Goal: Information Seeking & Learning: Learn about a topic

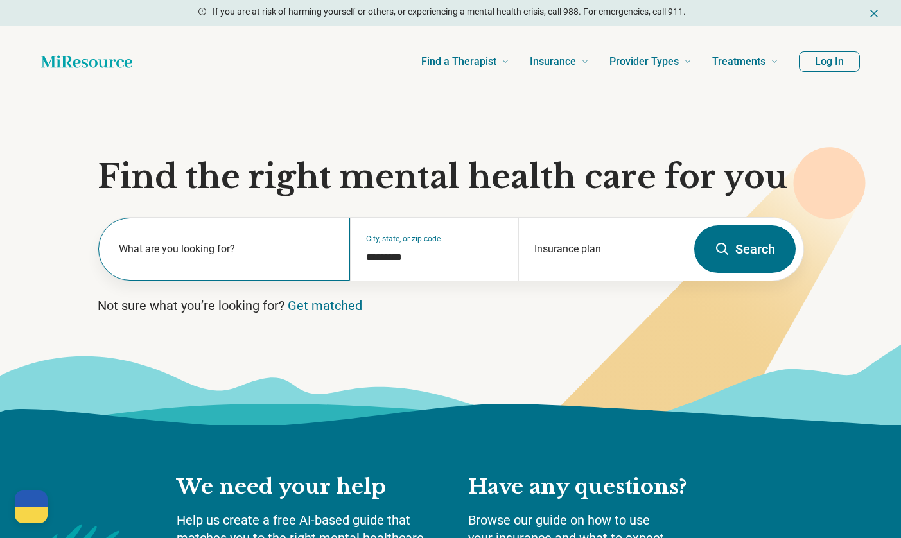
click at [260, 256] on label "What are you looking for?" at bounding box center [227, 249] width 217 height 15
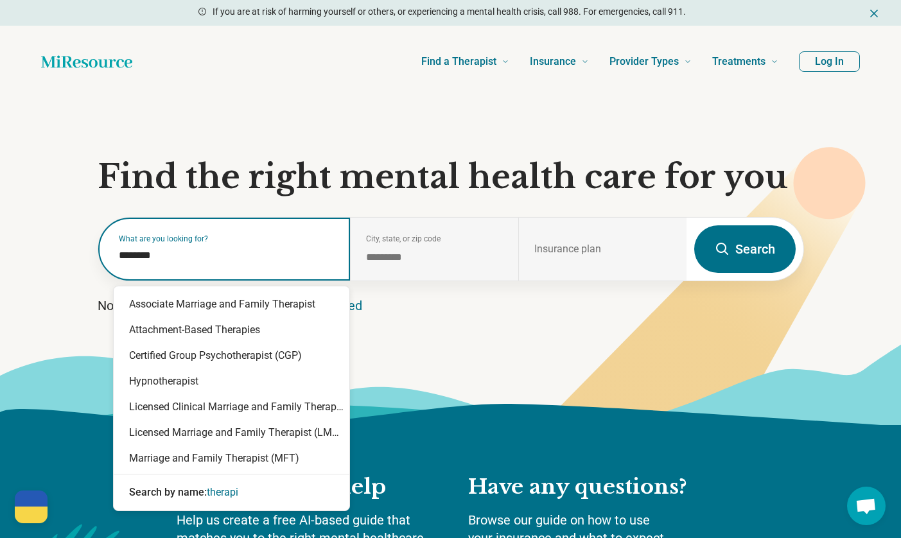
type input "*********"
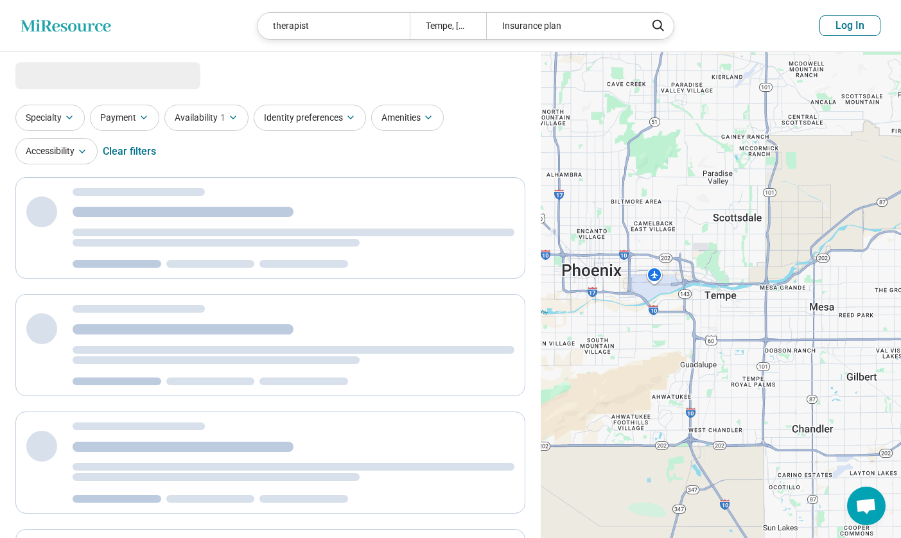
select select "***"
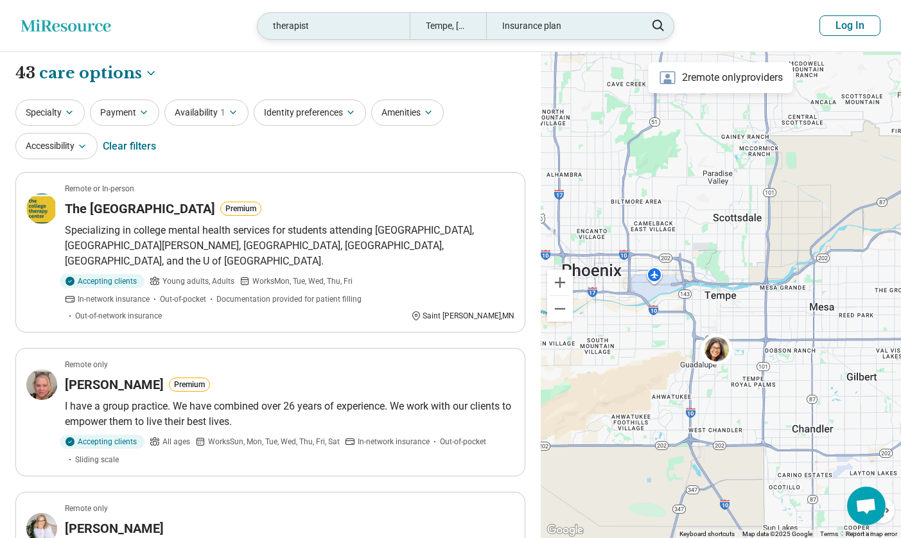
click at [544, 35] on div "Insurance plan" at bounding box center [562, 26] width 152 height 26
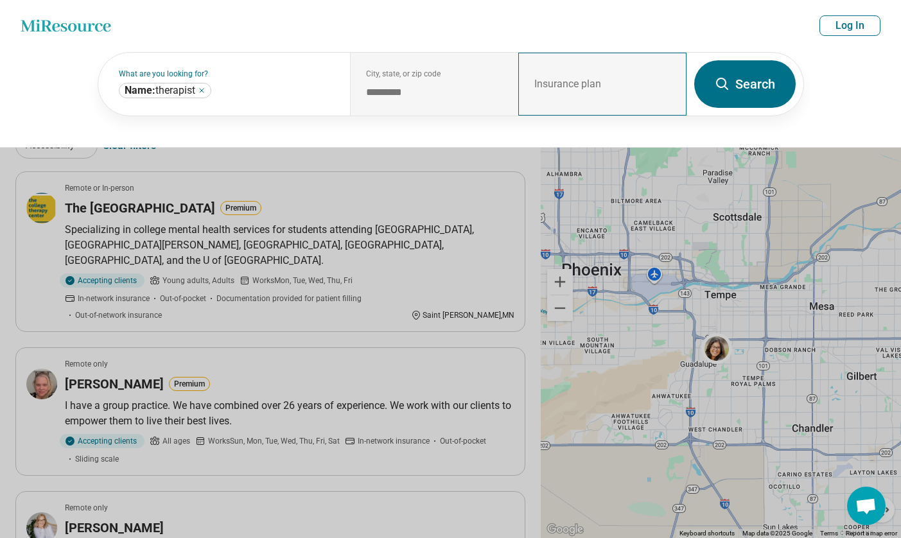
click at [581, 103] on div "Insurance plan" at bounding box center [603, 84] width 168 height 63
click at [570, 80] on div "Insurance plan" at bounding box center [603, 84] width 168 height 63
click at [752, 85] on button "Search" at bounding box center [746, 84] width 102 height 48
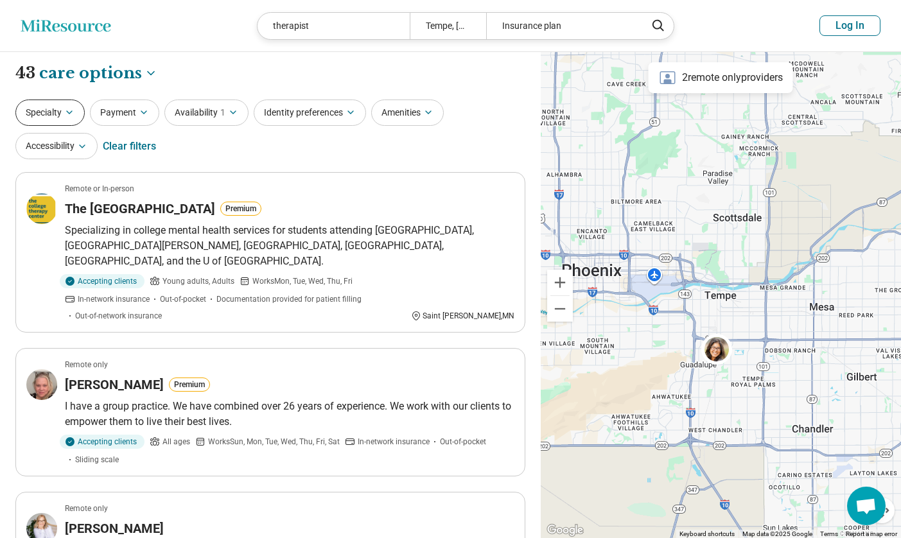
click at [69, 110] on icon "button" at bounding box center [69, 112] width 10 height 10
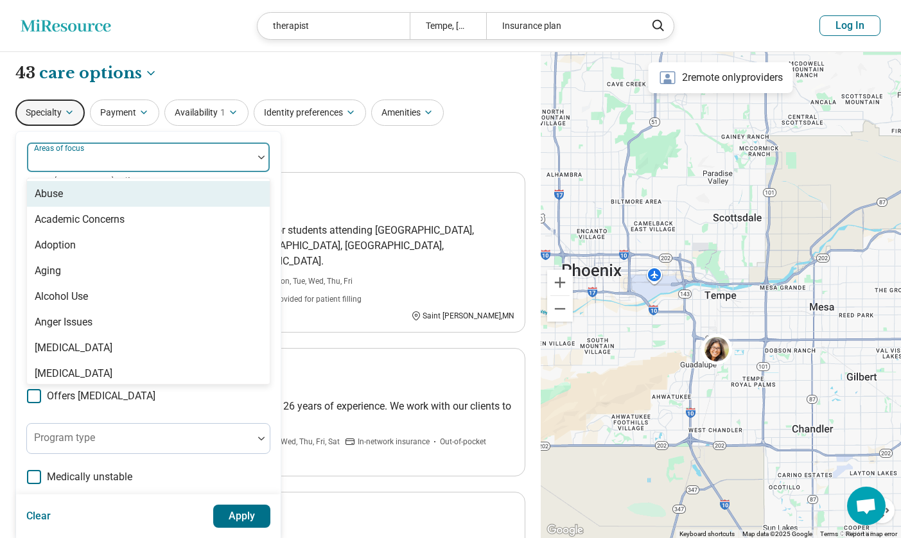
click at [103, 158] on div at bounding box center [140, 163] width 216 height 18
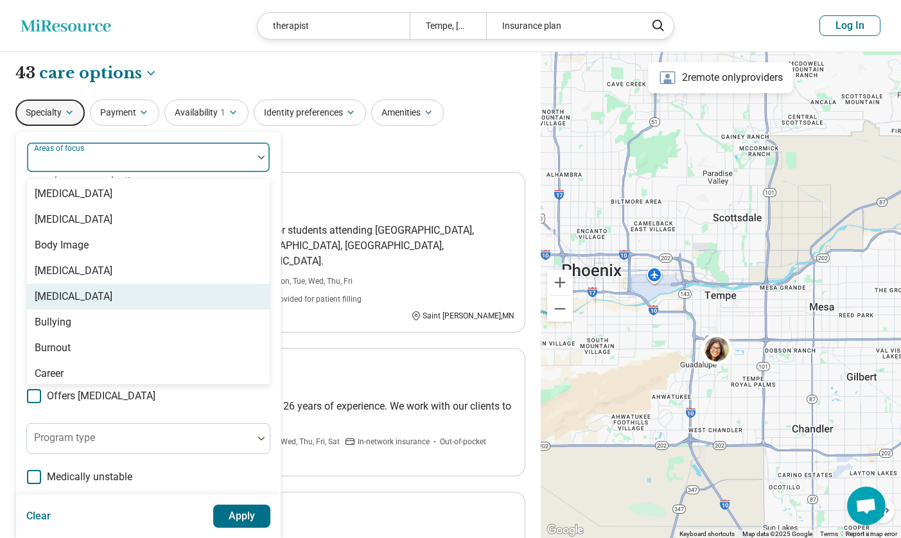
scroll to position [450, 0]
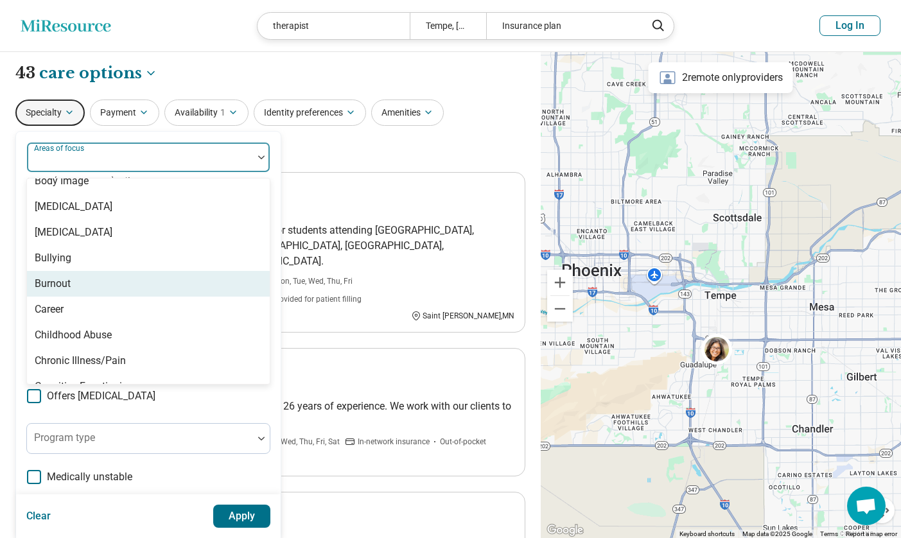
click at [81, 280] on div "Burnout" at bounding box center [148, 284] width 243 height 26
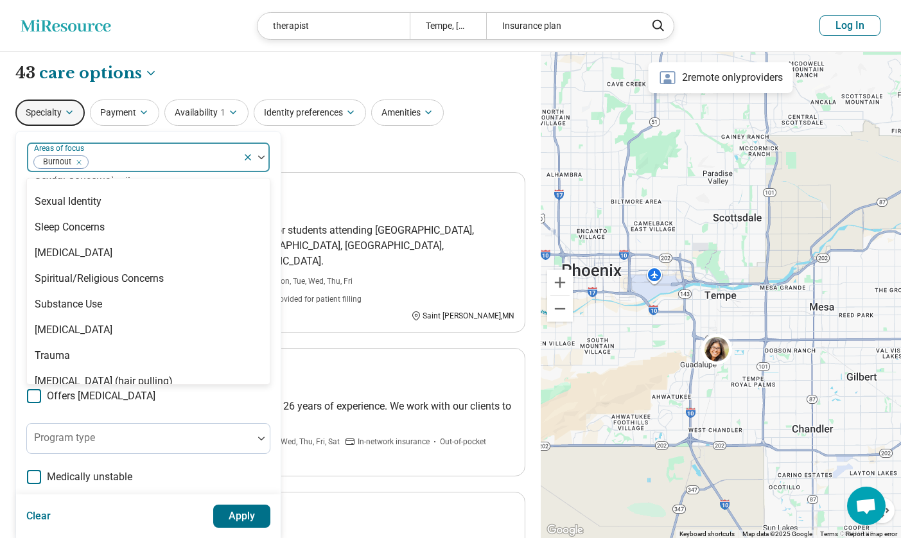
scroll to position [2375, 0]
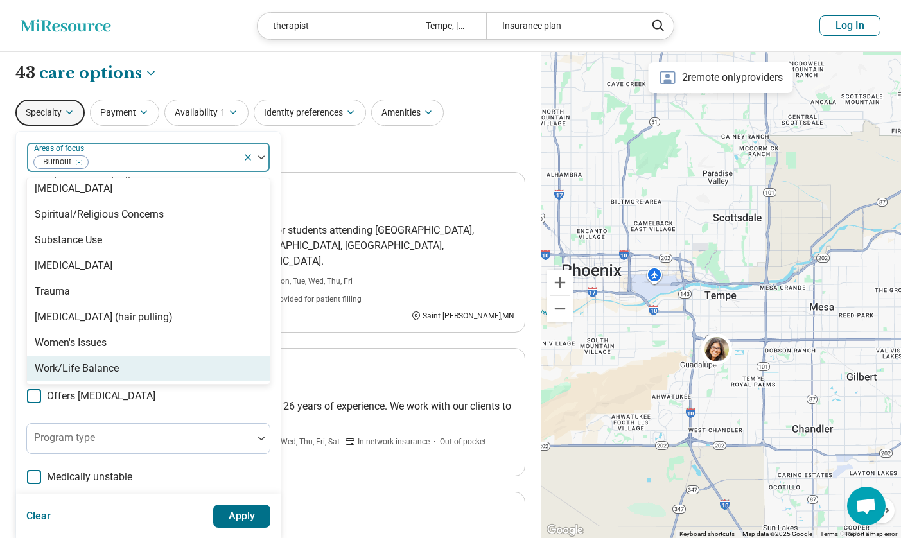
click at [85, 366] on div "Work/Life Balance" at bounding box center [77, 368] width 84 height 15
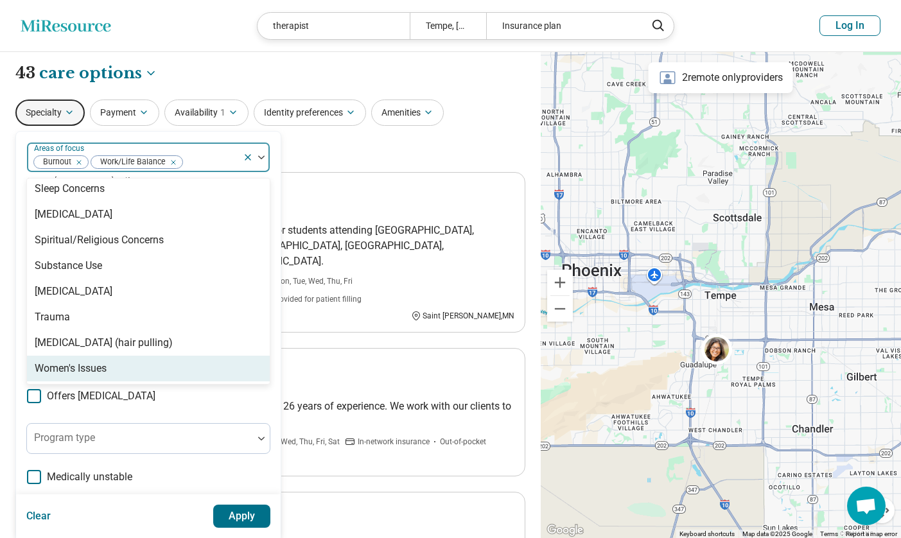
scroll to position [2349, 0]
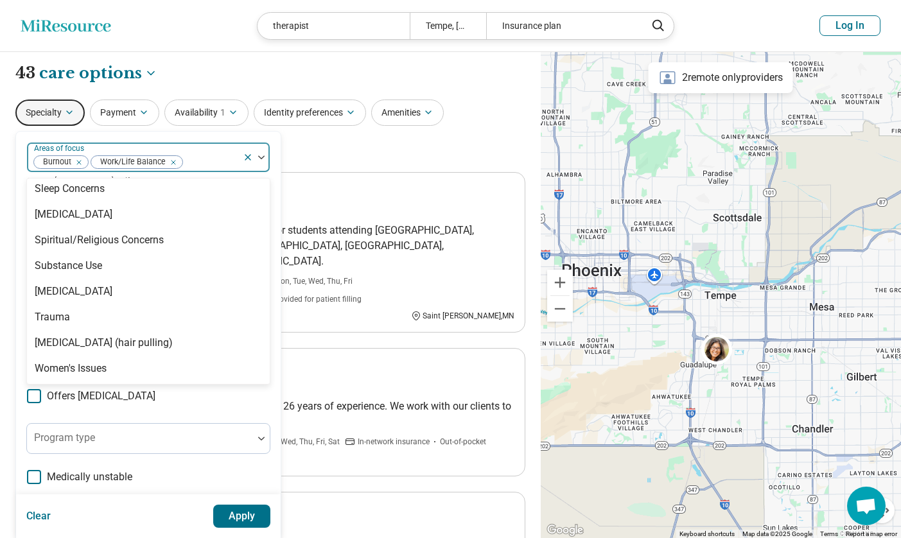
click at [312, 154] on div "Specialty option Work/Life Balance, selected. 98 results available. Use Up and …" at bounding box center [270, 131] width 510 height 62
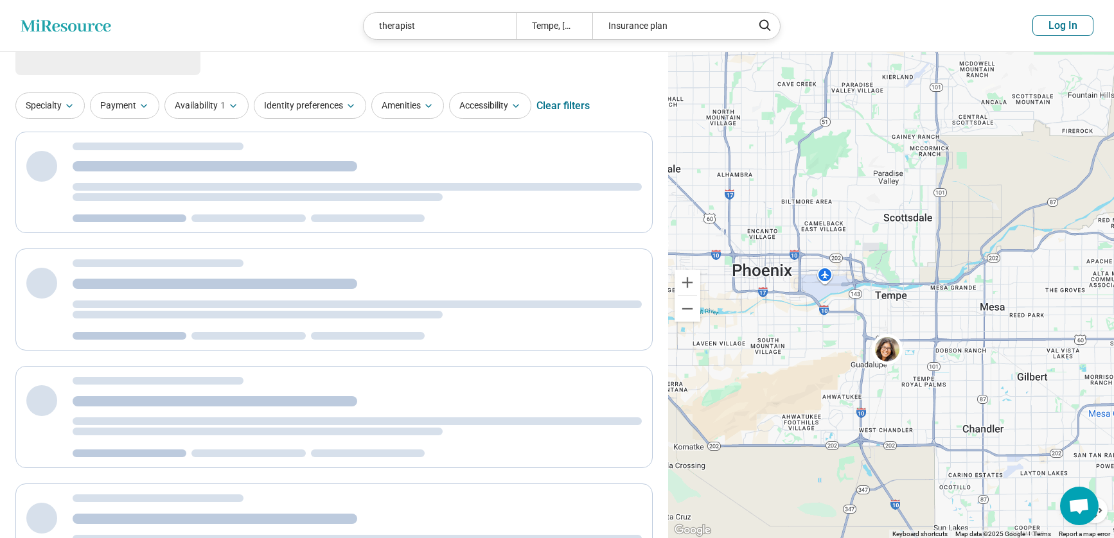
scroll to position [0, 0]
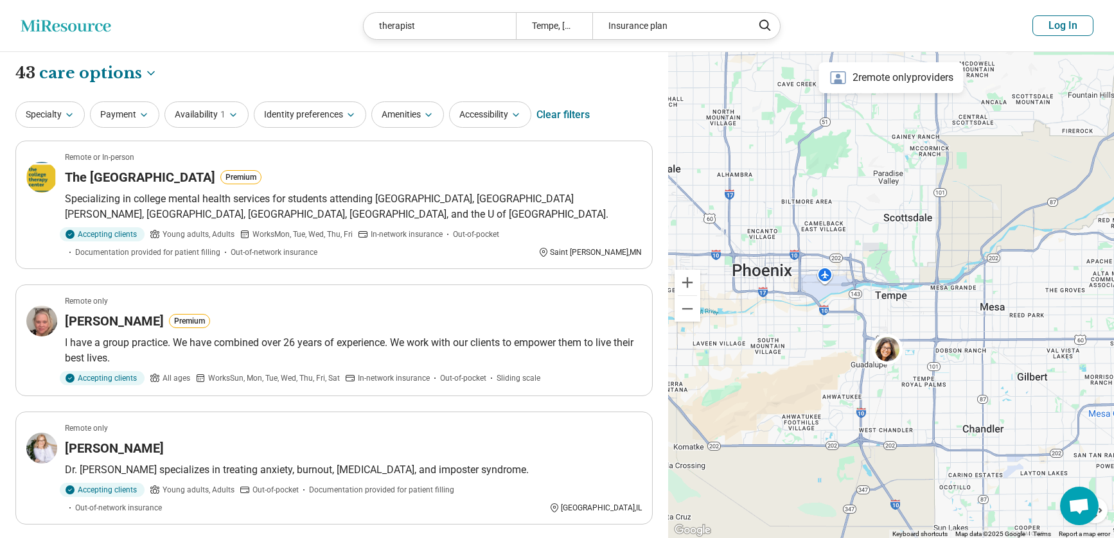
click at [354, 70] on div "**********" at bounding box center [333, 73] width 637 height 22
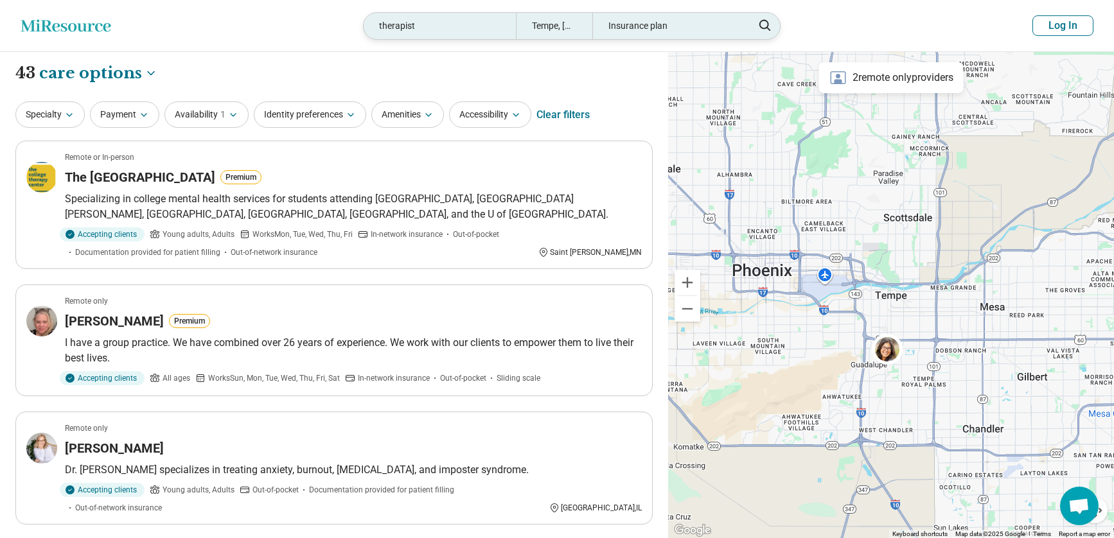
click at [641, 18] on div "Insurance plan" at bounding box center [668, 26] width 152 height 26
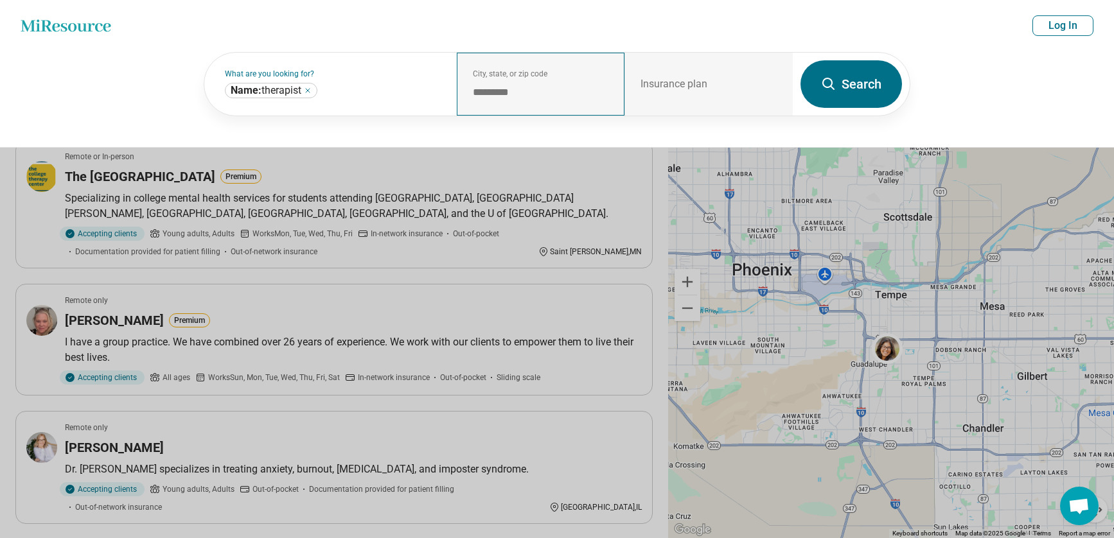
click at [572, 81] on div "City, state, or zip code *********" at bounding box center [541, 84] width 168 height 63
click at [840, 86] on button "Search" at bounding box center [852, 84] width 102 height 48
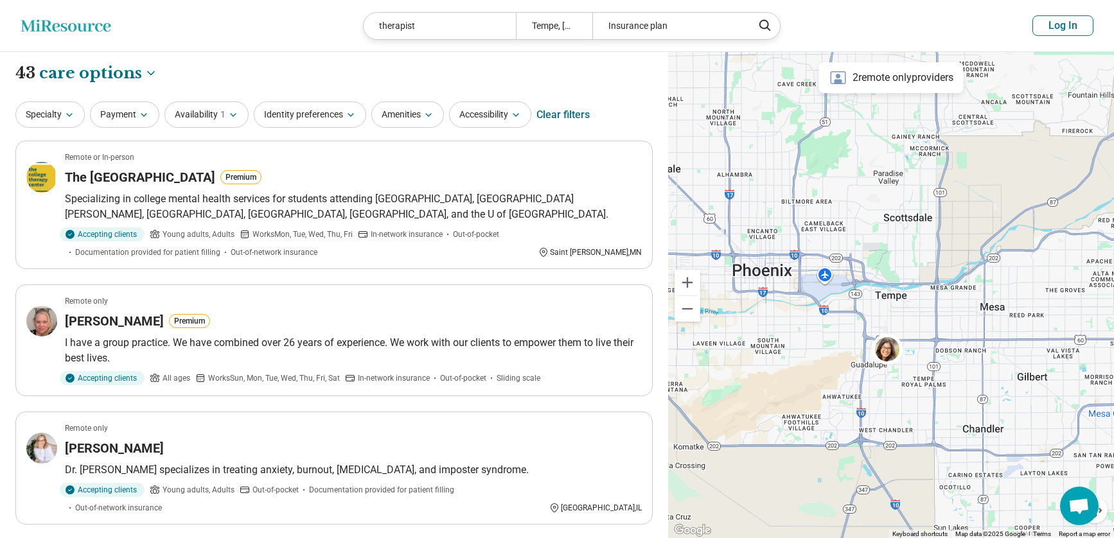
click at [901, 26] on button "Log In" at bounding box center [1063, 25] width 61 height 21
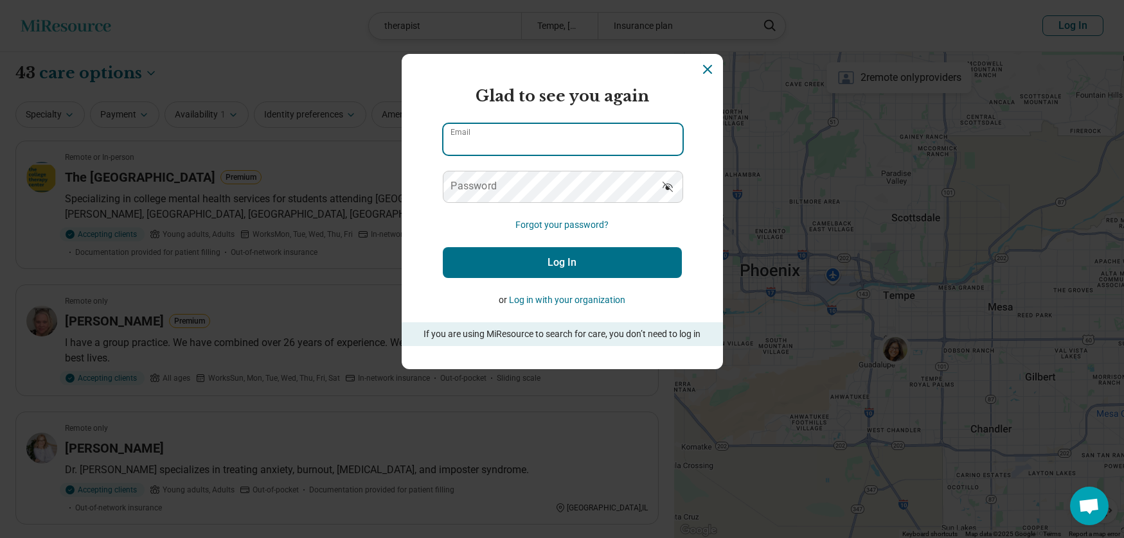
click at [598, 141] on input "Email" at bounding box center [562, 139] width 239 height 31
click at [704, 67] on icon "Dismiss" at bounding box center [708, 70] width 8 height 8
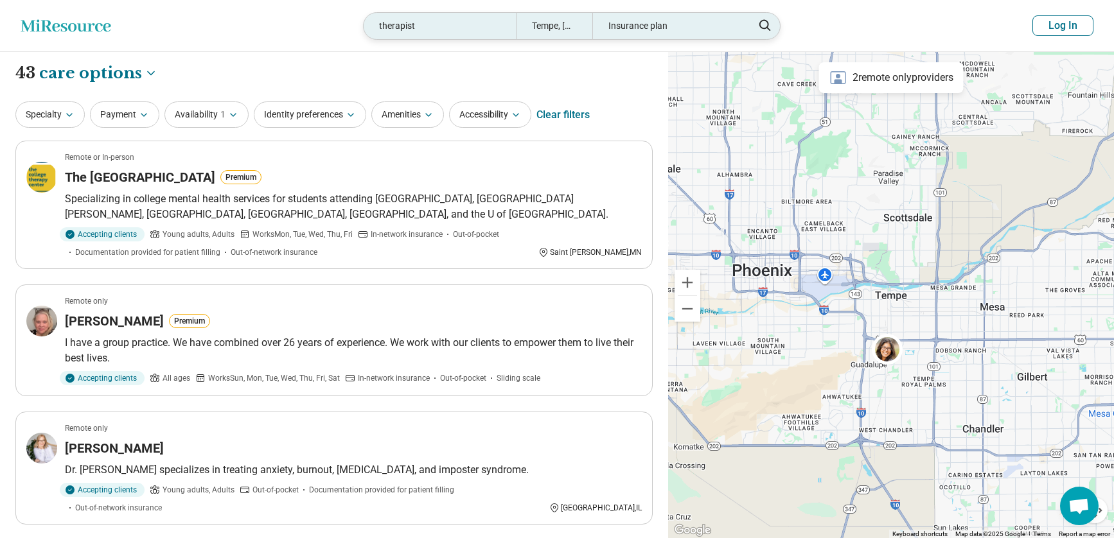
click at [619, 22] on div "Insurance plan" at bounding box center [668, 26] width 152 height 26
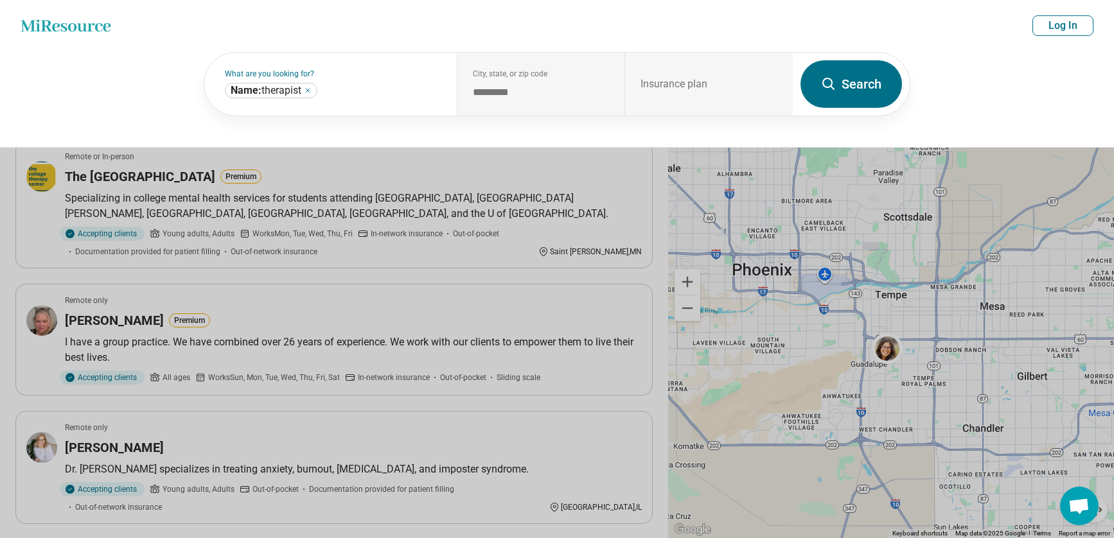
click at [862, 88] on button "Search" at bounding box center [852, 84] width 102 height 48
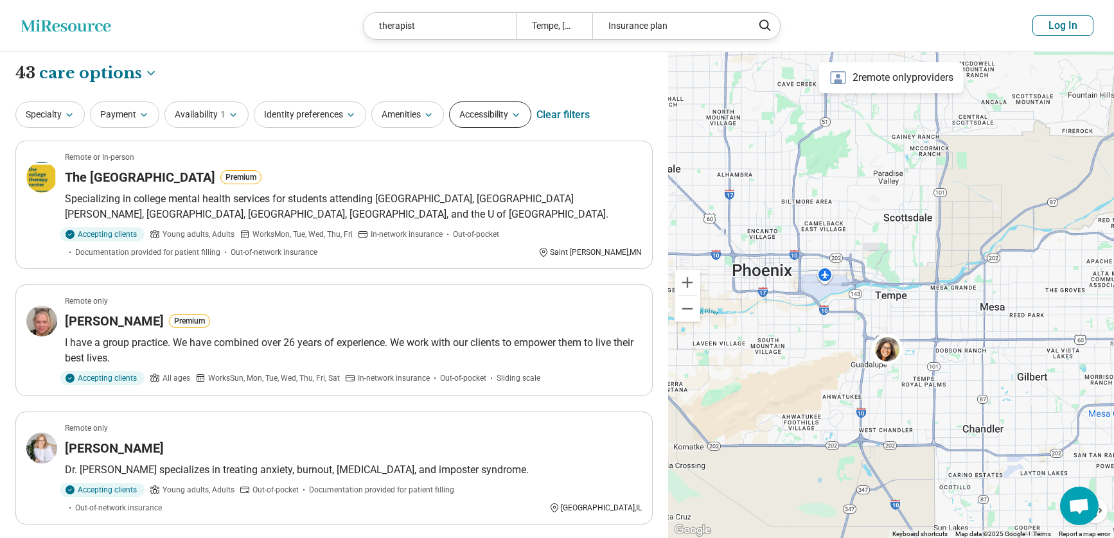
click at [512, 111] on button "Accessibility" at bounding box center [490, 115] width 82 height 26
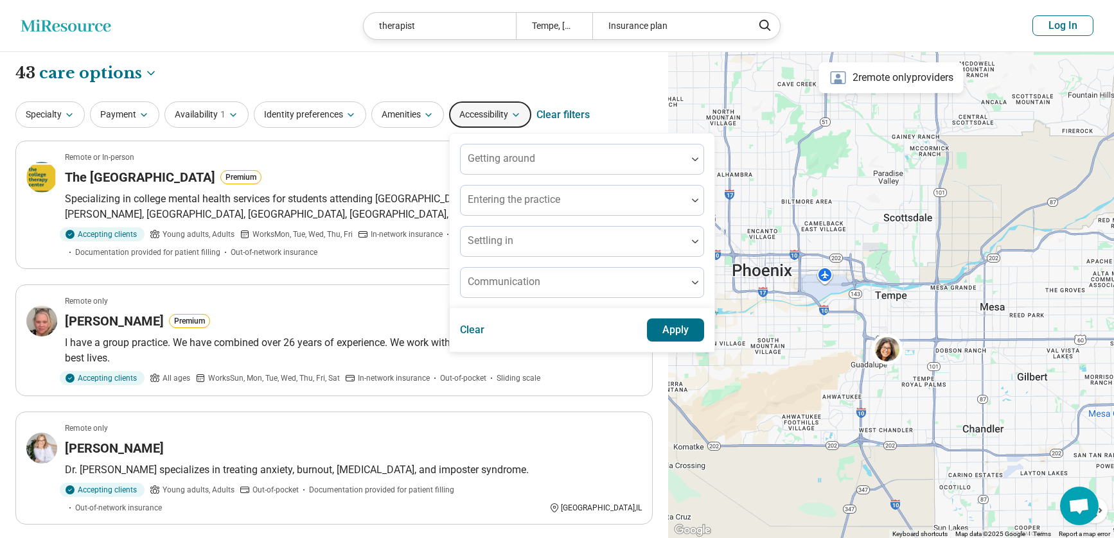
click at [512, 111] on button "Accessibility" at bounding box center [490, 115] width 82 height 26
click at [37, 110] on button "Specialty" at bounding box center [49, 115] width 69 height 26
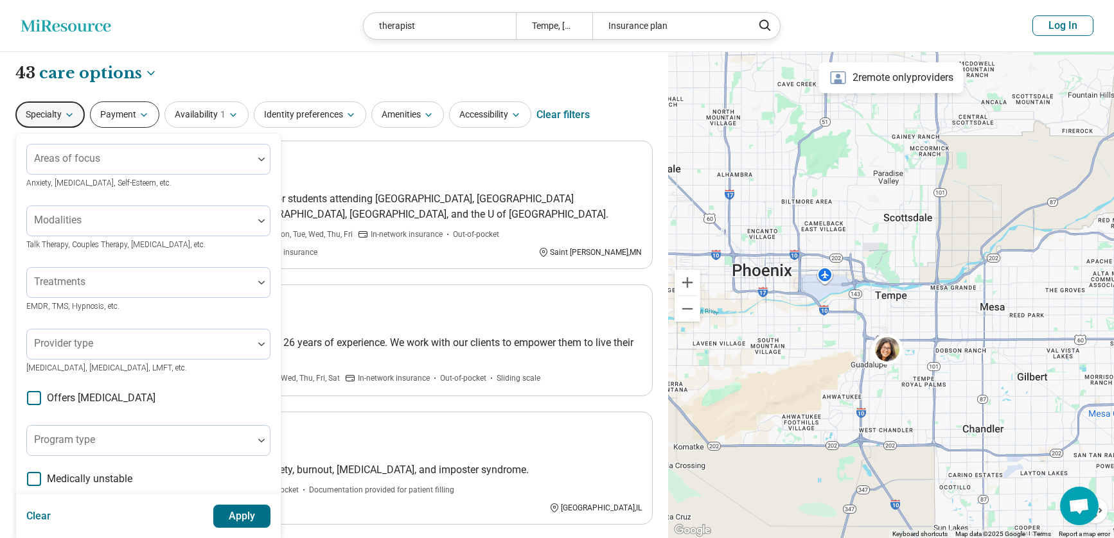
click at [124, 111] on button "Payment" at bounding box center [124, 115] width 69 height 26
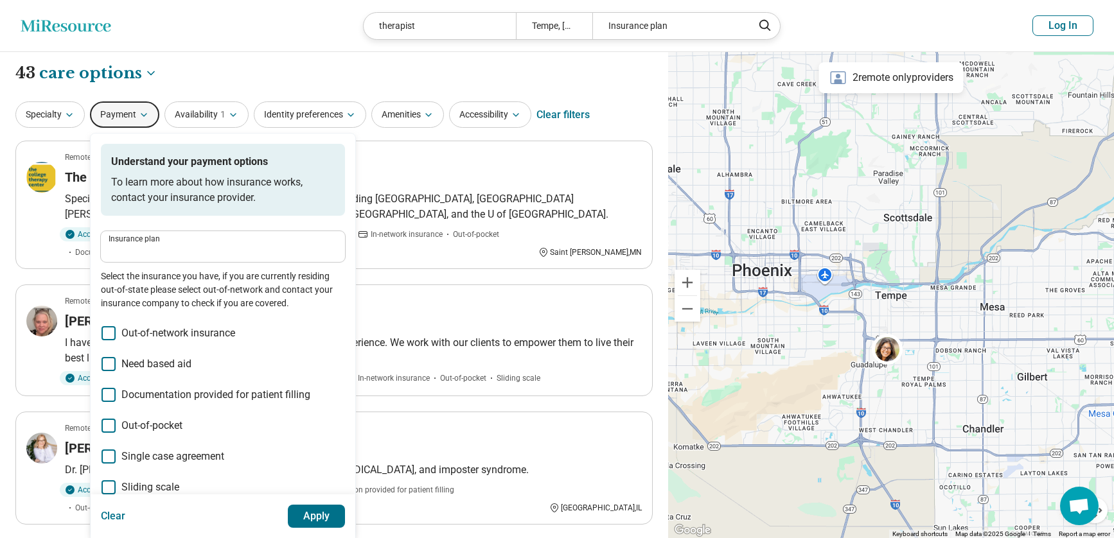
click at [124, 111] on button "Payment" at bounding box center [124, 115] width 69 height 26
click at [204, 114] on button "Availability 1" at bounding box center [206, 115] width 84 height 26
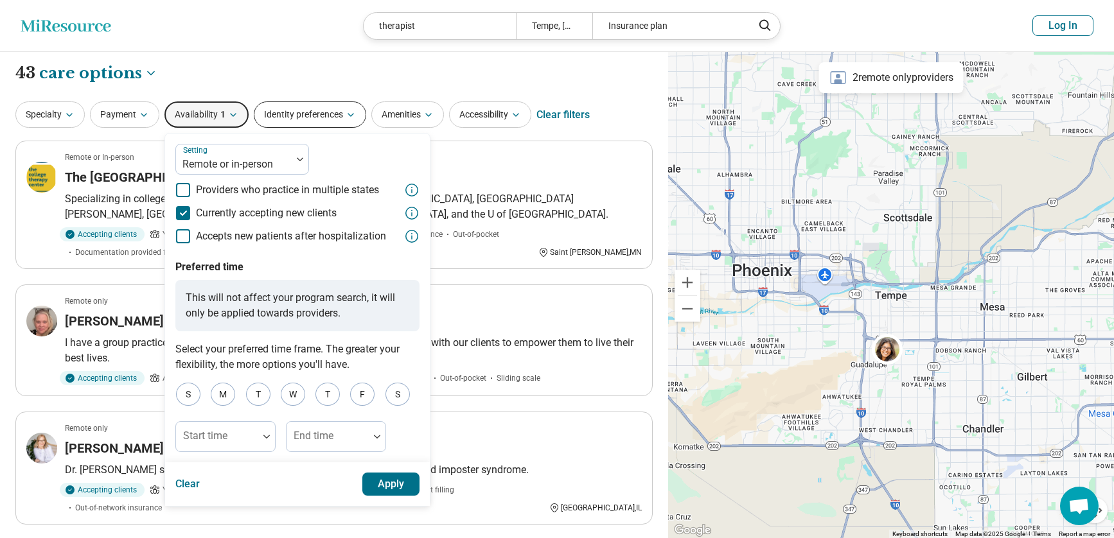
click at [317, 112] on button "Identity preferences" at bounding box center [310, 115] width 112 height 26
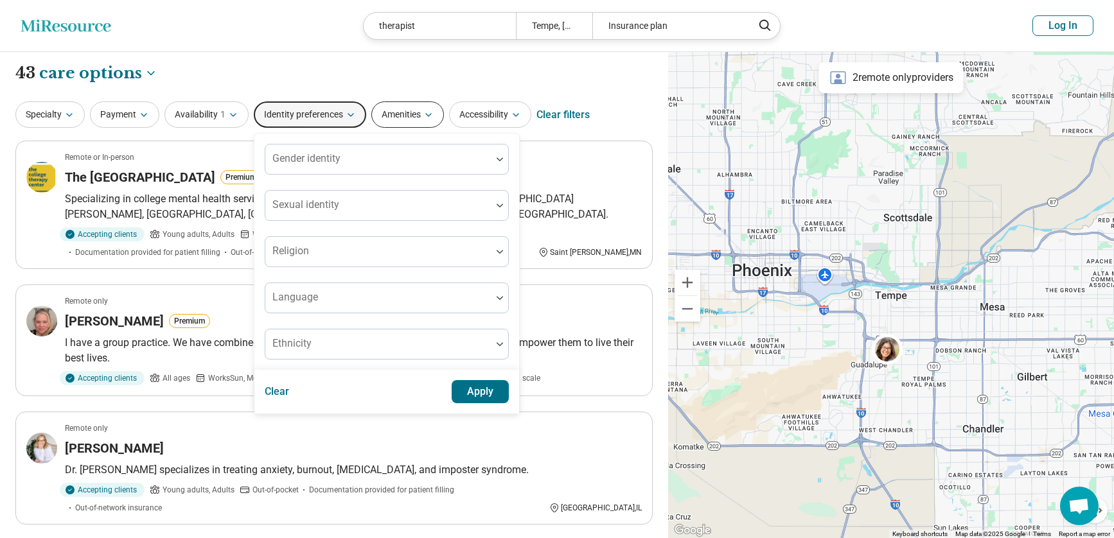
click at [415, 110] on button "Amenities" at bounding box center [407, 115] width 73 height 26
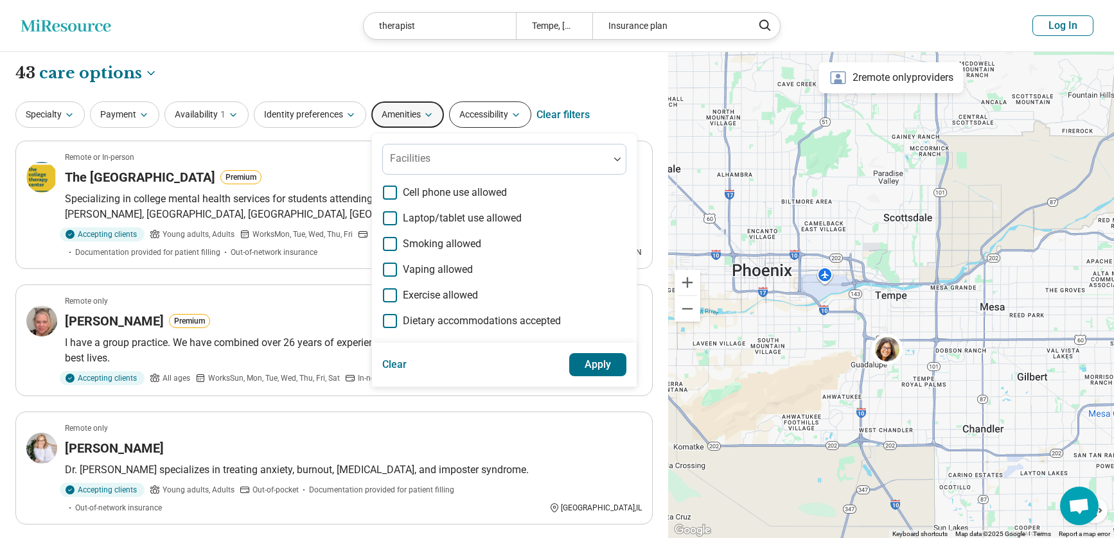
click at [488, 111] on button "Accessibility" at bounding box center [490, 115] width 82 height 26
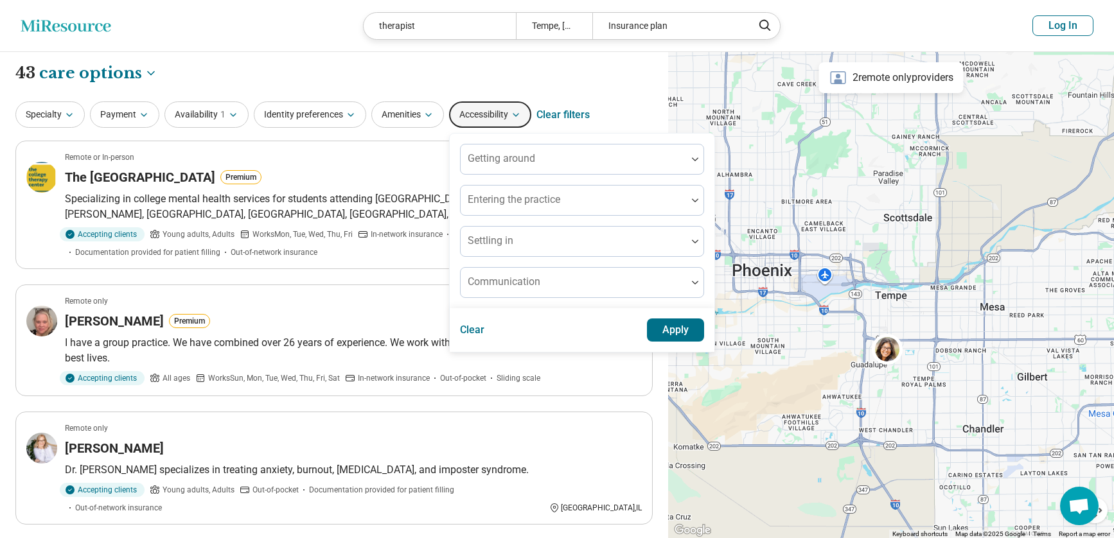
click at [901, 24] on button "Log In" at bounding box center [1063, 25] width 61 height 21
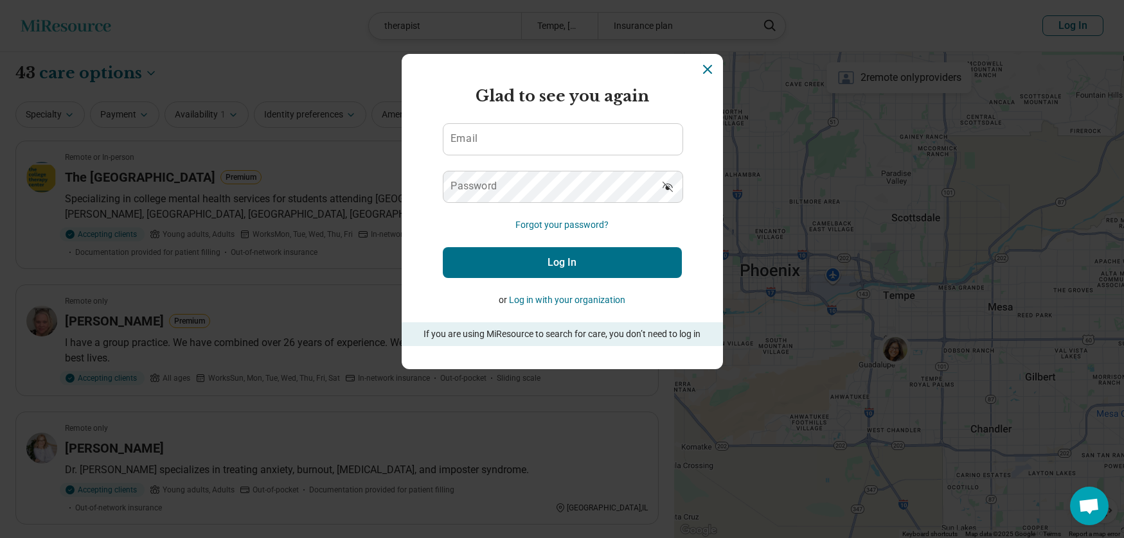
click at [702, 71] on icon "Dismiss" at bounding box center [707, 69] width 15 height 15
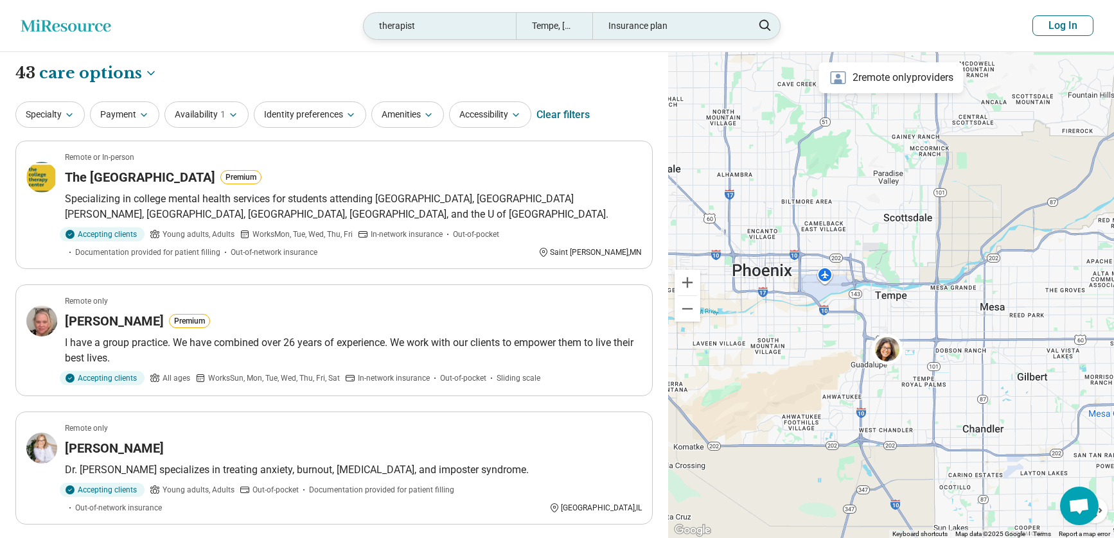
click at [470, 30] on div "therapist" at bounding box center [440, 26] width 152 height 26
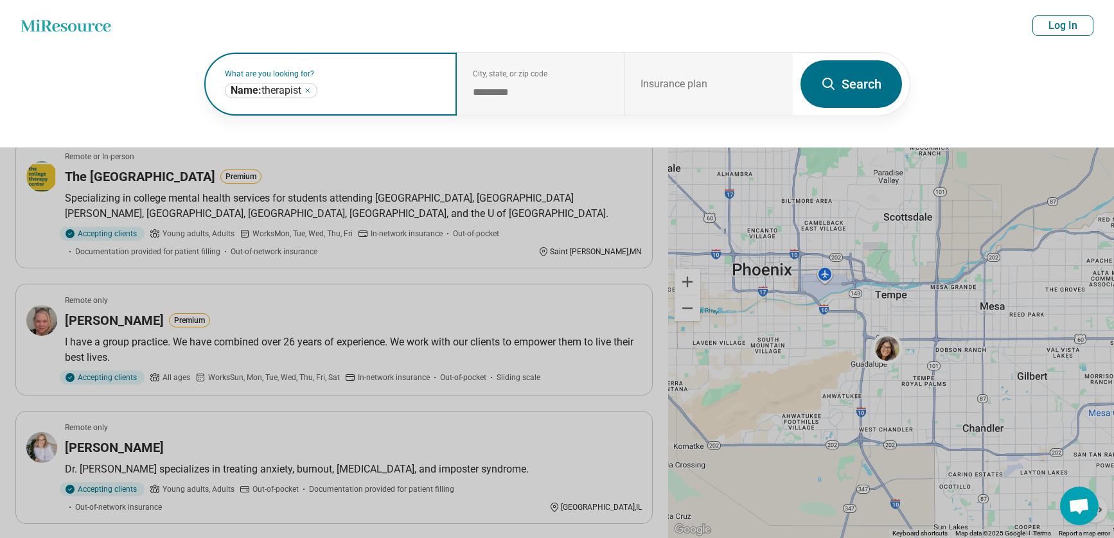
click at [363, 92] on input "text" at bounding box center [380, 90] width 121 height 15
click at [307, 89] on icon "Remove" at bounding box center [308, 91] width 8 height 8
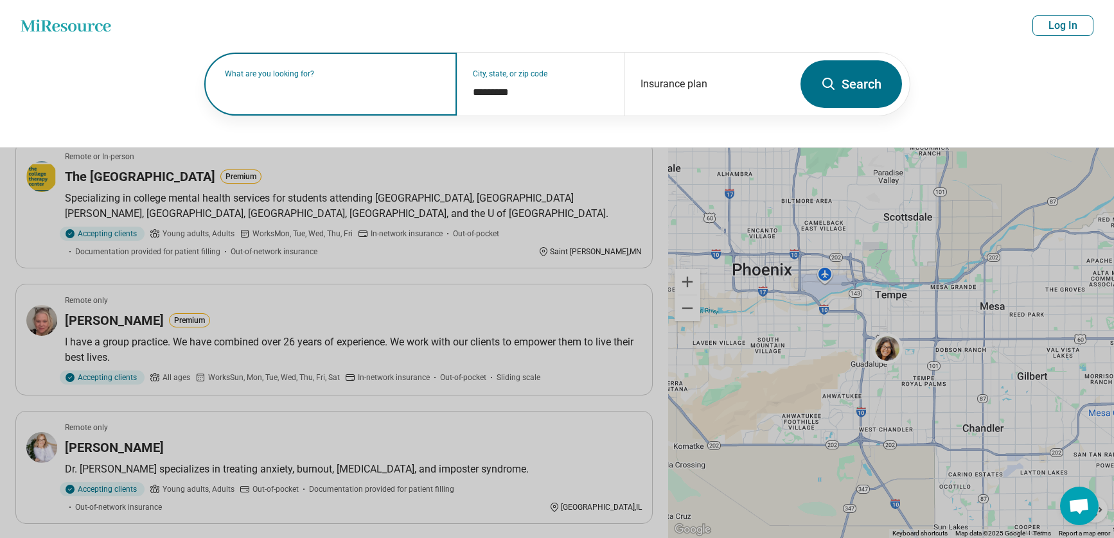
click at [348, 78] on label "What are you looking for?" at bounding box center [333, 74] width 217 height 8
click at [866, 87] on button "Search" at bounding box center [852, 84] width 102 height 48
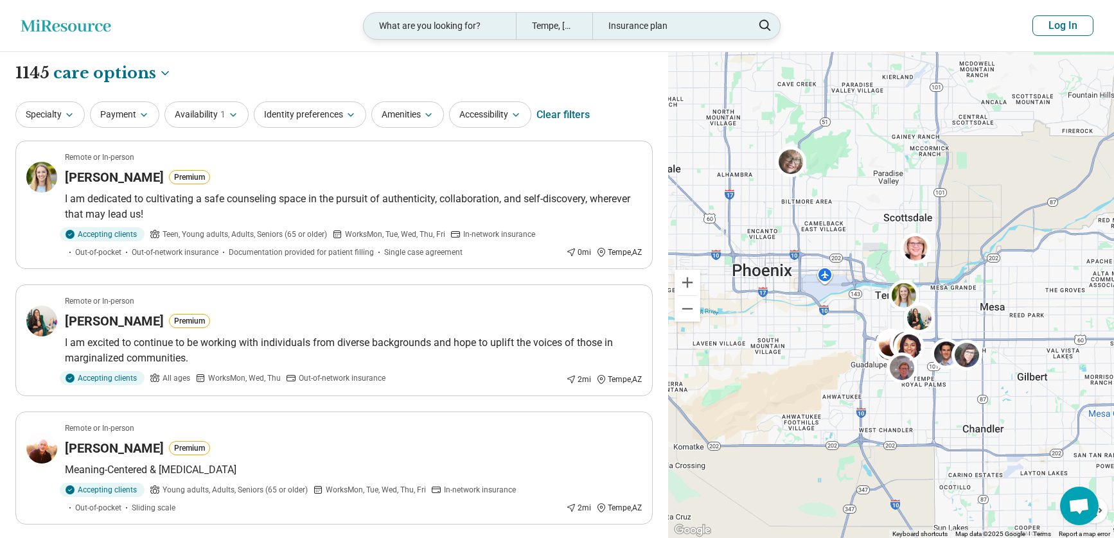
click at [652, 27] on div "Insurance plan" at bounding box center [668, 26] width 152 height 26
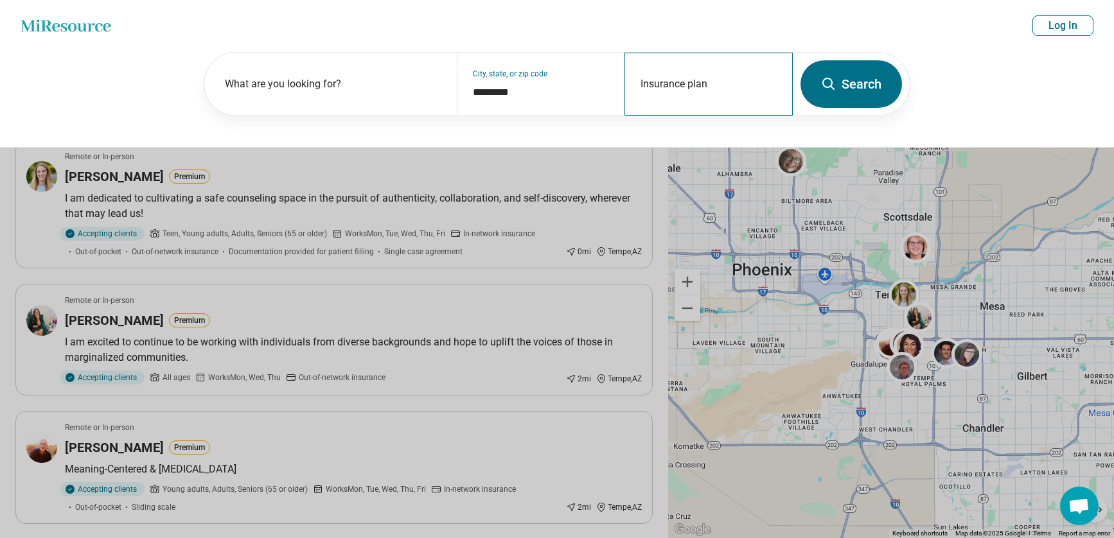
click at [709, 84] on div "Insurance plan" at bounding box center [709, 84] width 168 height 63
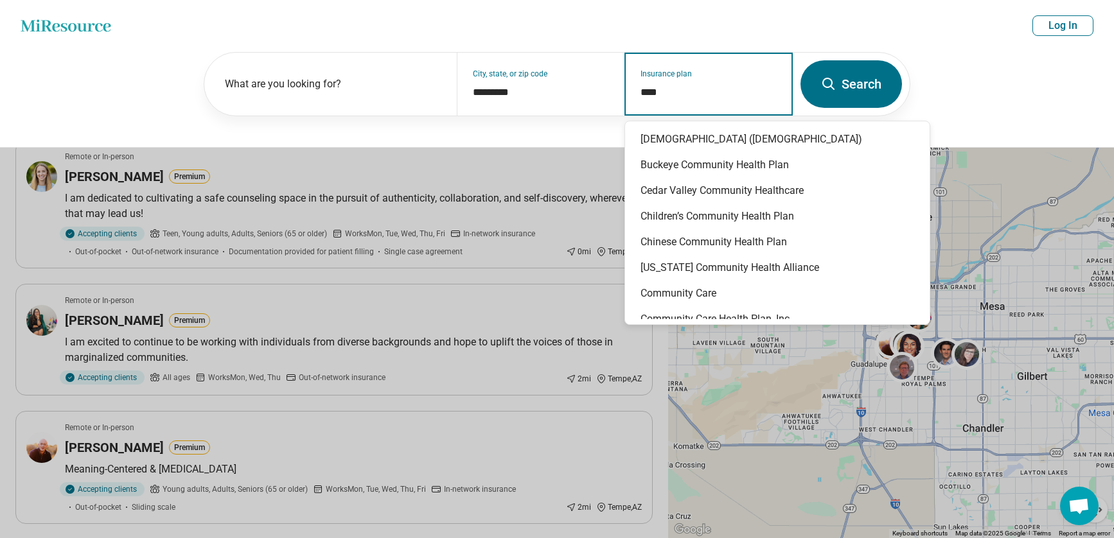
type input "*****"
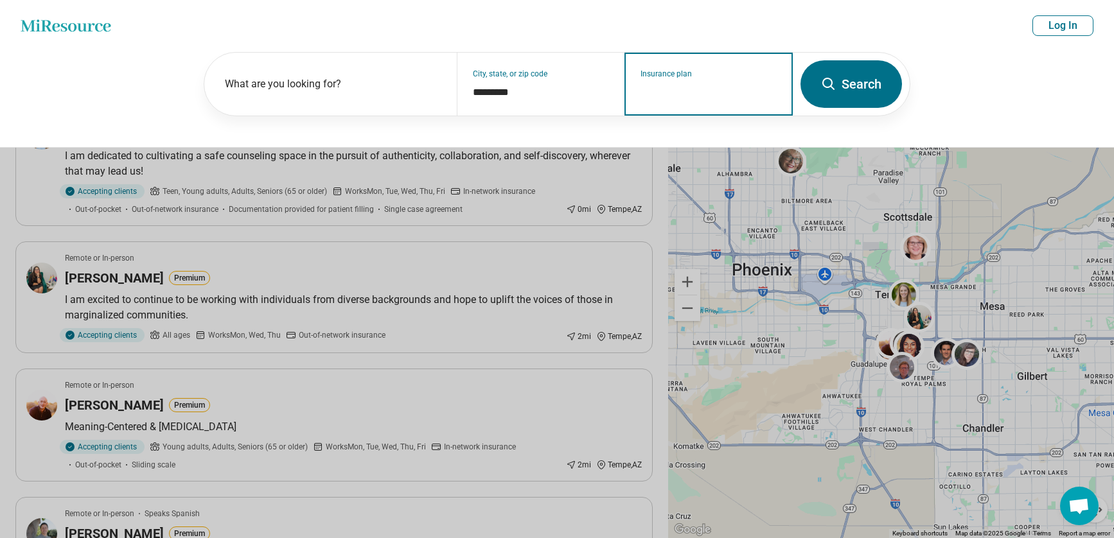
scroll to position [64, 0]
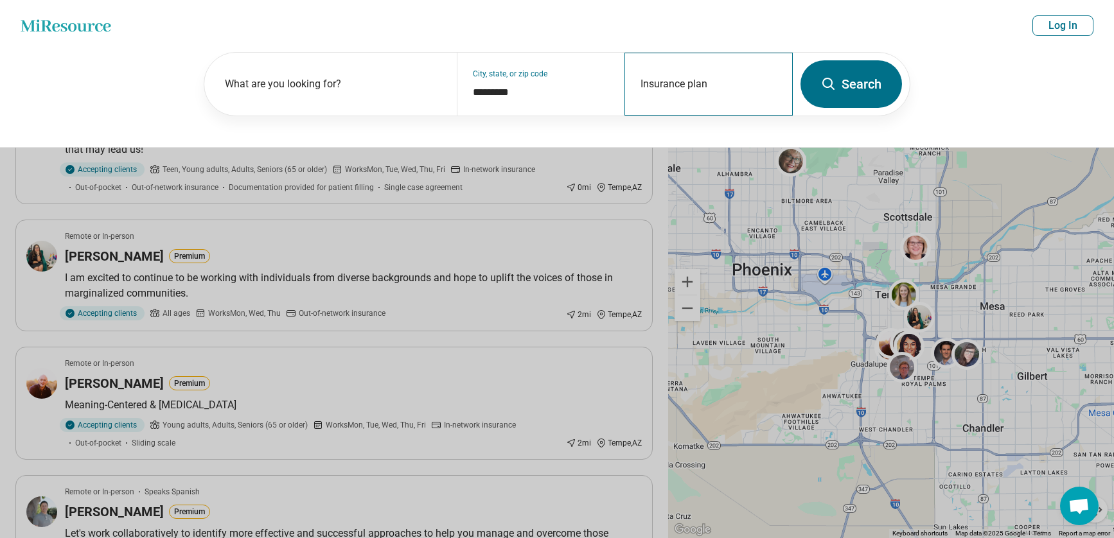
click at [706, 103] on div "Insurance plan" at bounding box center [709, 84] width 168 height 63
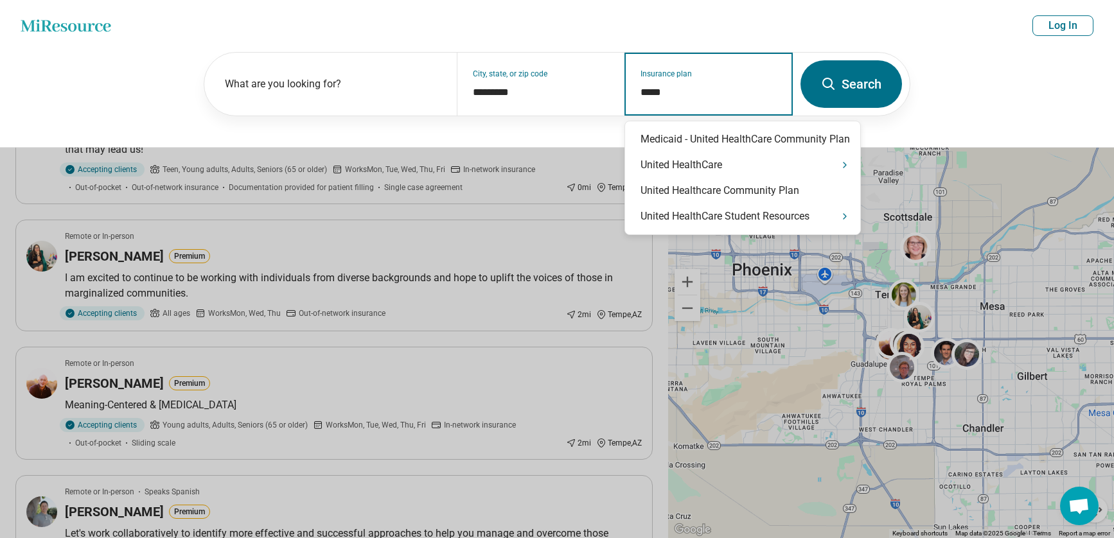
type input "******"
click at [792, 171] on div "United HealthCare" at bounding box center [742, 165] width 235 height 26
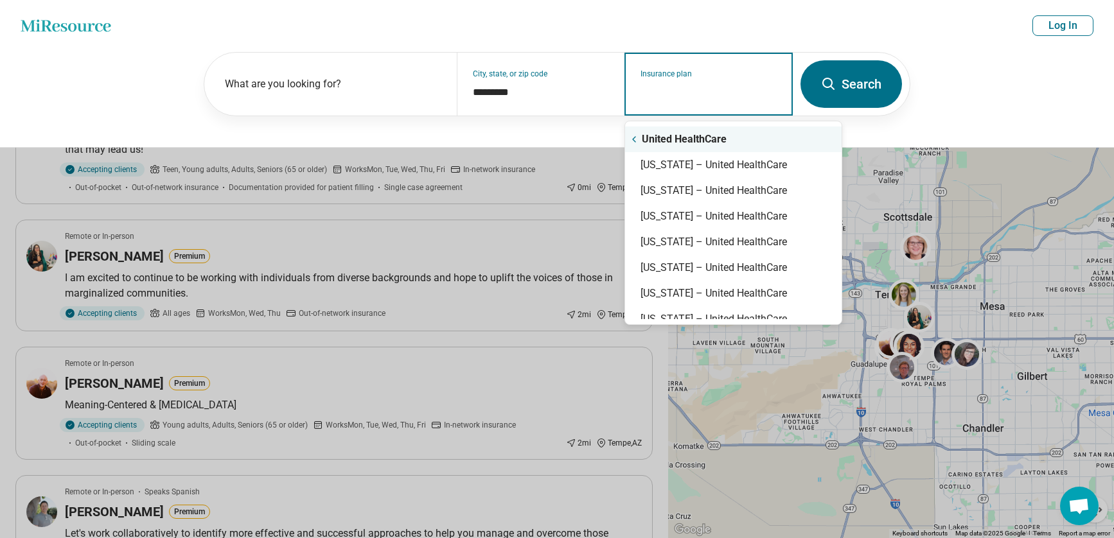
click at [639, 136] on icon "Suggestions" at bounding box center [634, 139] width 10 height 10
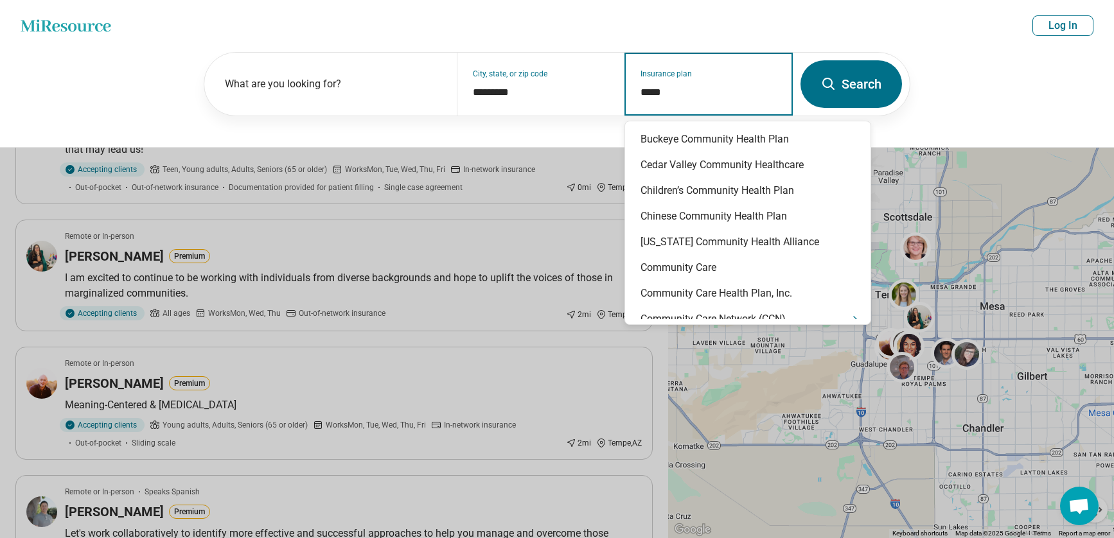
type input "******"
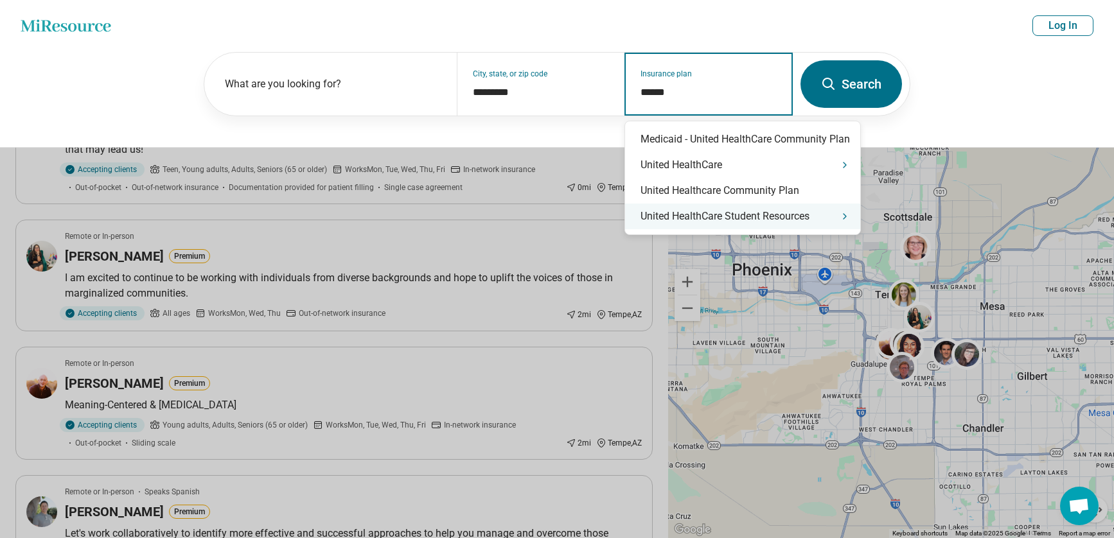
click at [754, 218] on div "United HealthCare Student Resources" at bounding box center [742, 217] width 235 height 26
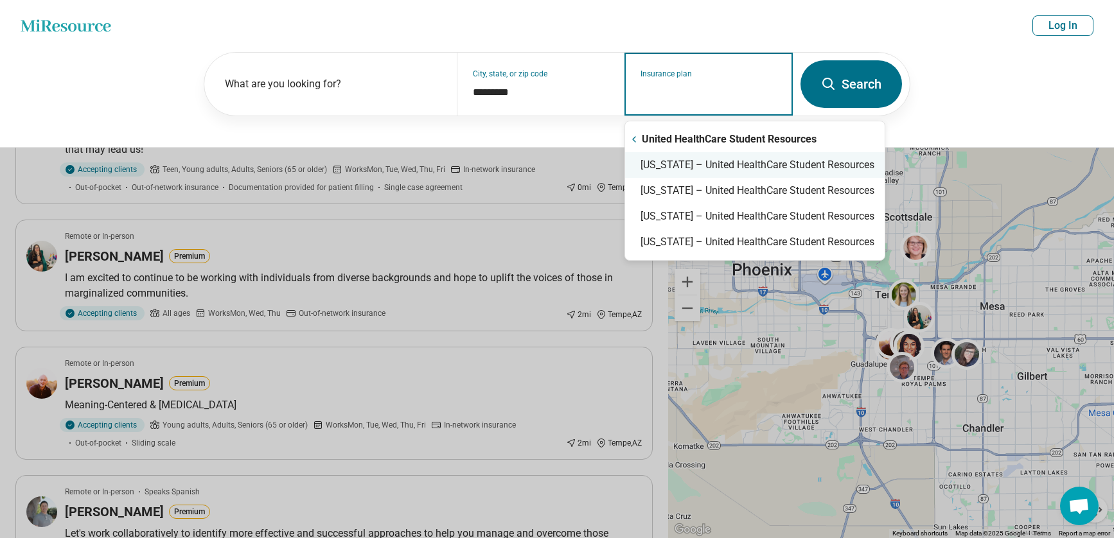
click at [749, 171] on div "Arizona – United HealthCare Student Resources" at bounding box center [755, 165] width 260 height 26
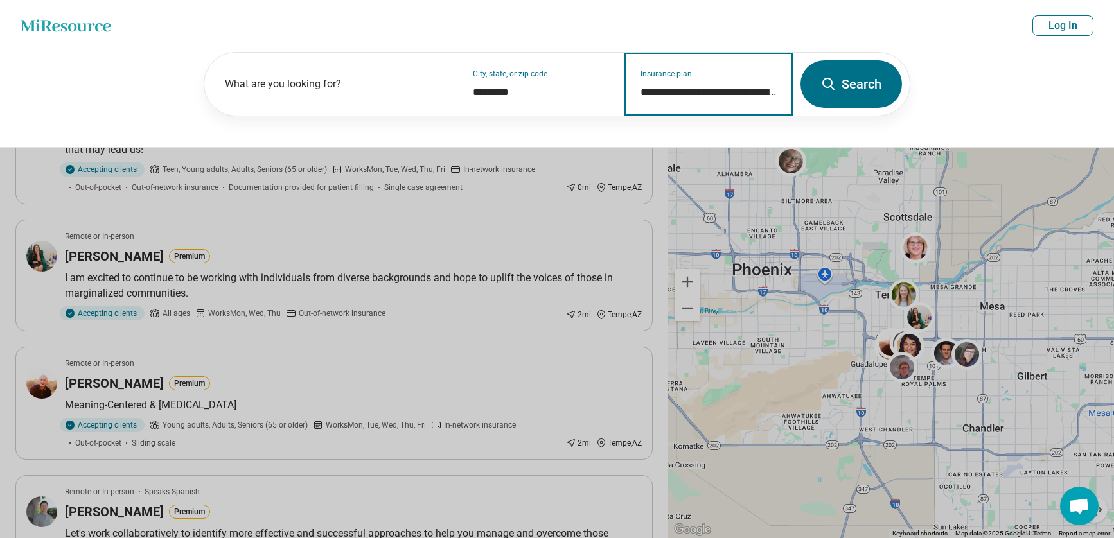
type input "**********"
click at [871, 82] on button "Search" at bounding box center [852, 84] width 102 height 48
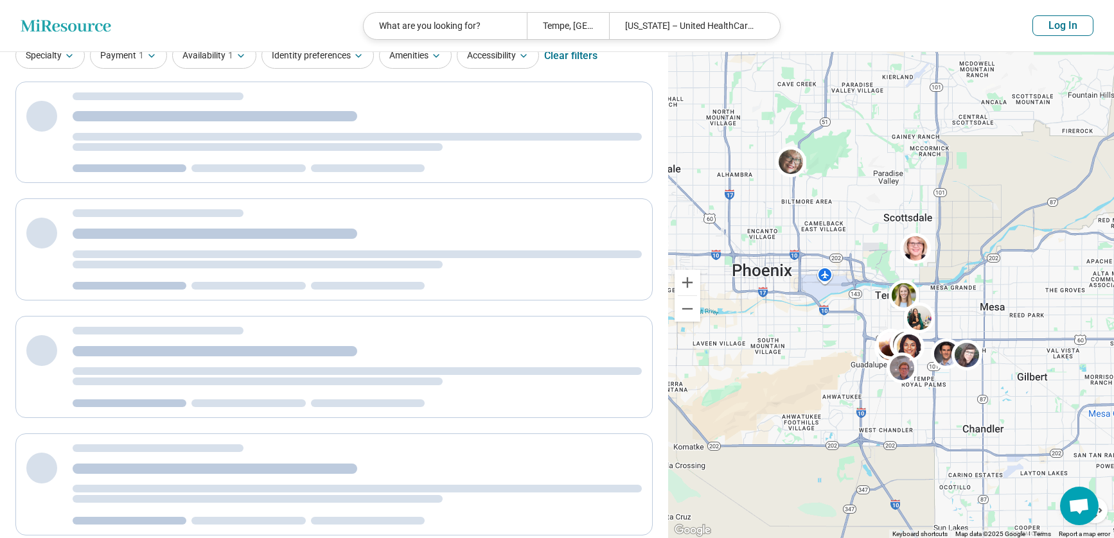
scroll to position [19, 0]
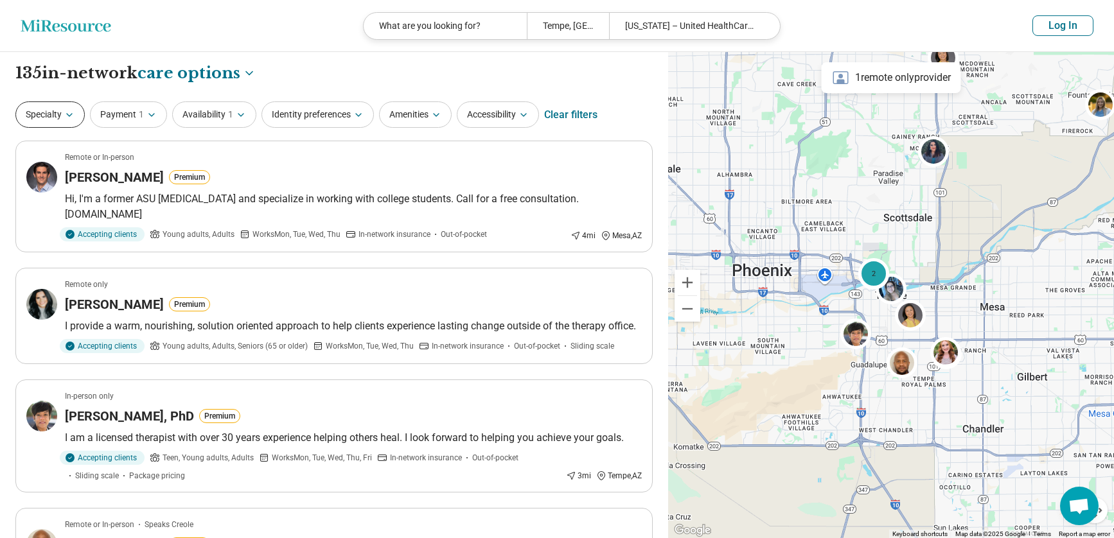
click at [60, 116] on button "Specialty" at bounding box center [49, 115] width 69 height 26
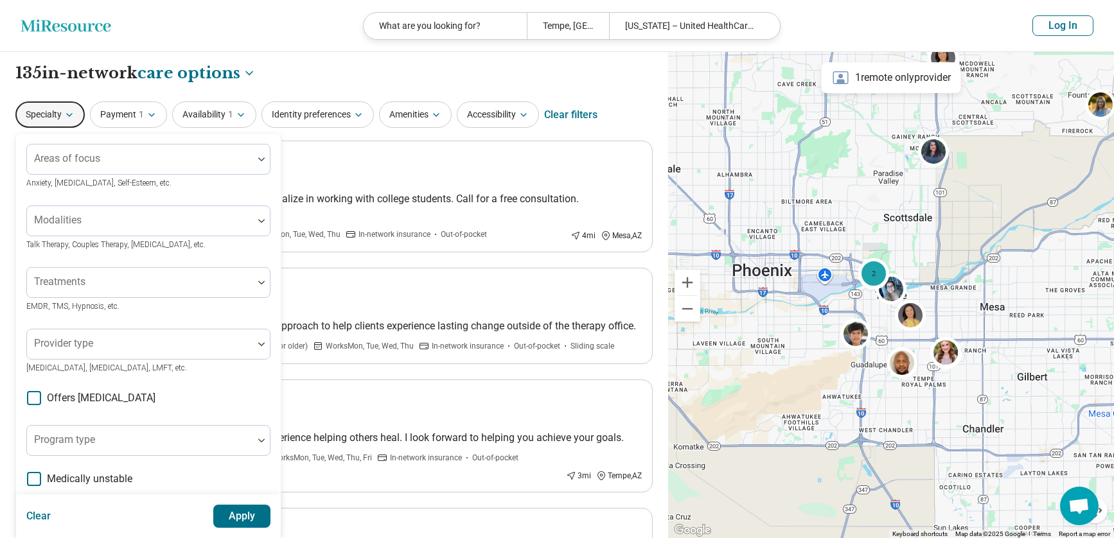
click at [109, 181] on span "Anxiety, Depression, Self-Esteem, etc." at bounding box center [98, 183] width 145 height 9
click at [108, 162] on div at bounding box center [140, 164] width 216 height 18
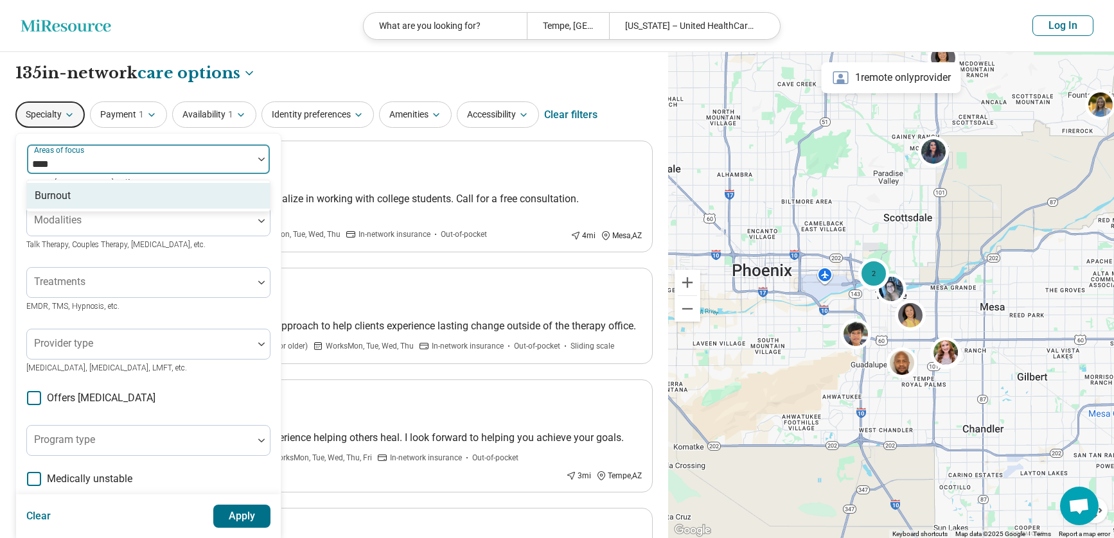
type input "*****"
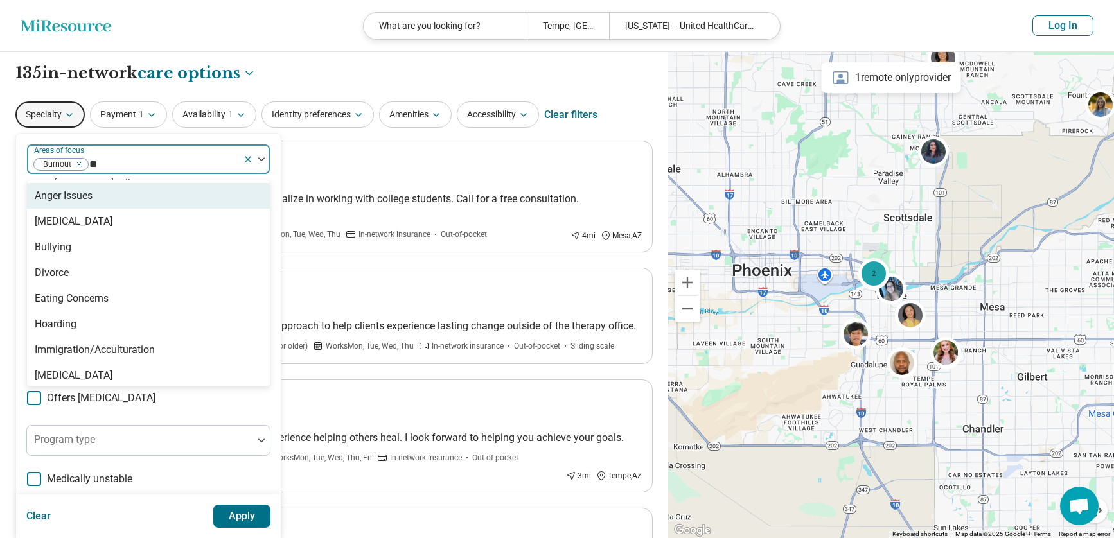
type input "***"
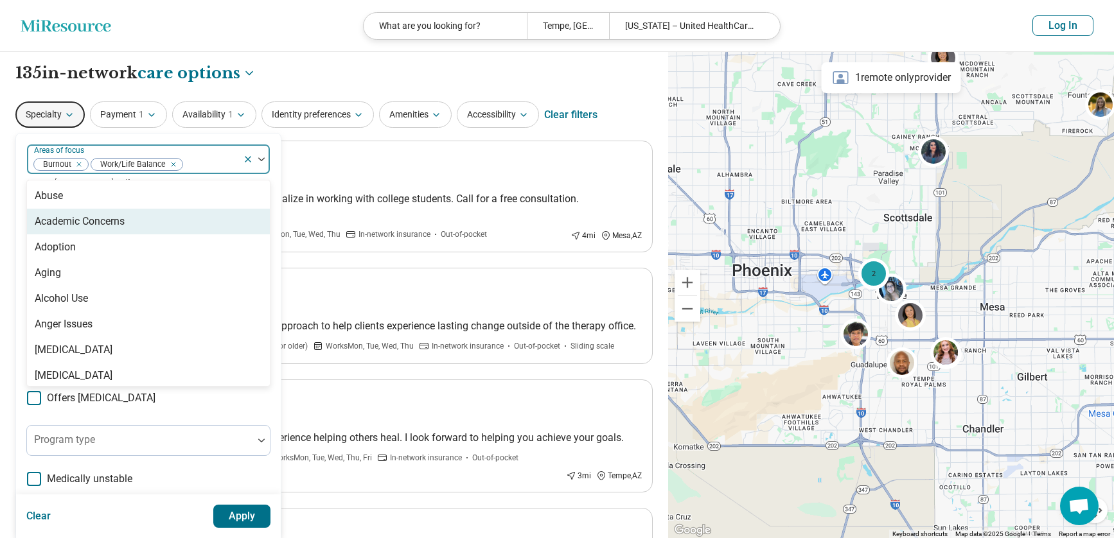
click at [161, 222] on div "Academic Concerns" at bounding box center [148, 222] width 243 height 26
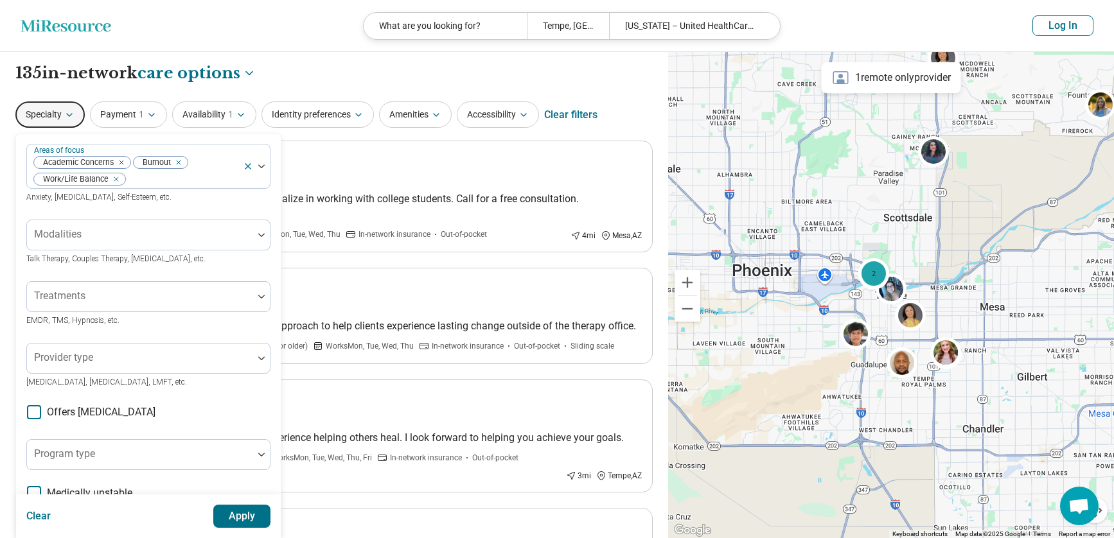
click at [230, 513] on button "Apply" at bounding box center [242, 516] width 58 height 23
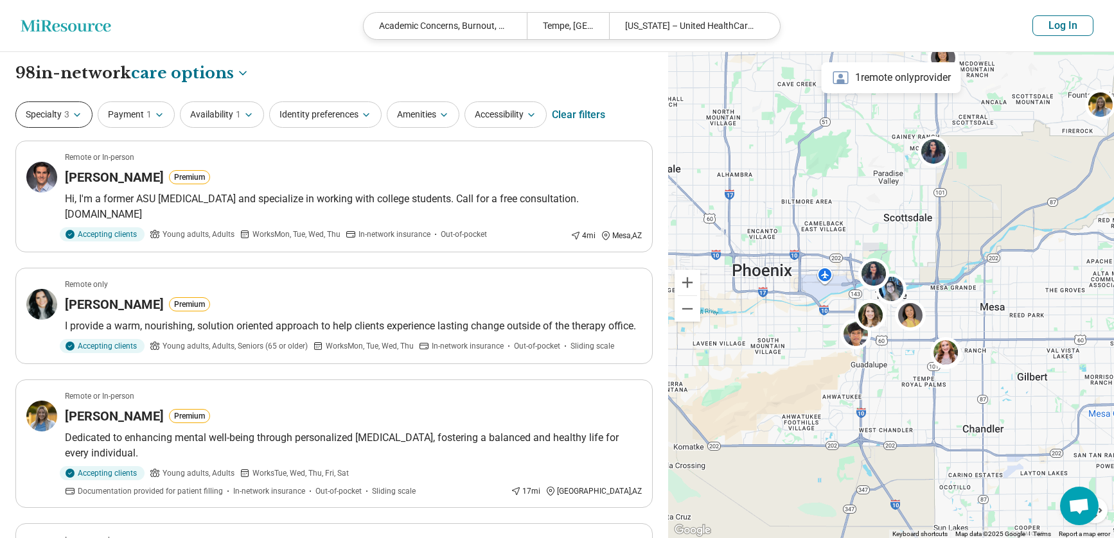
click at [76, 111] on icon "button" at bounding box center [77, 115] width 10 height 10
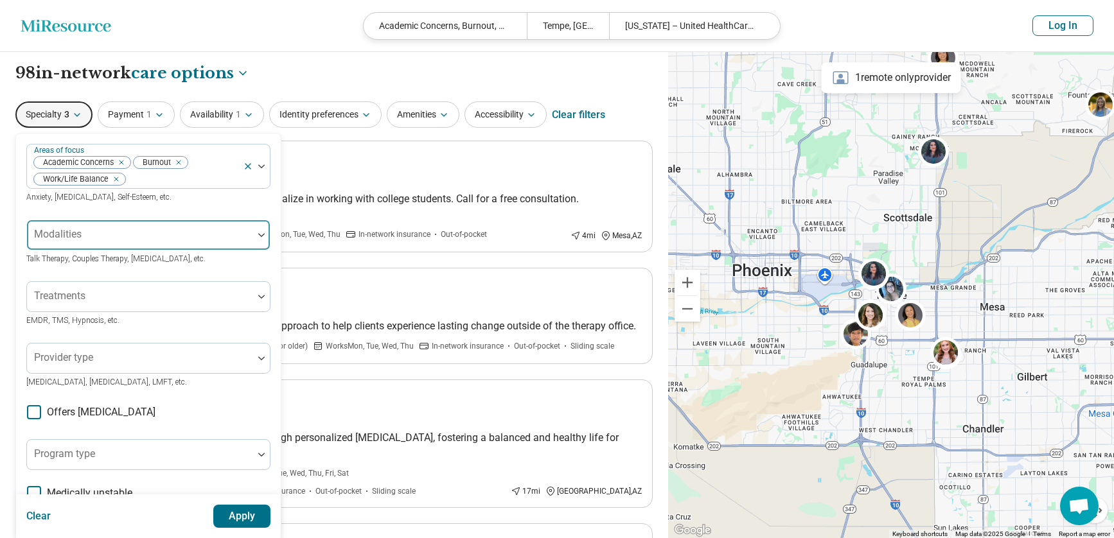
click at [128, 237] on div at bounding box center [140, 240] width 216 height 18
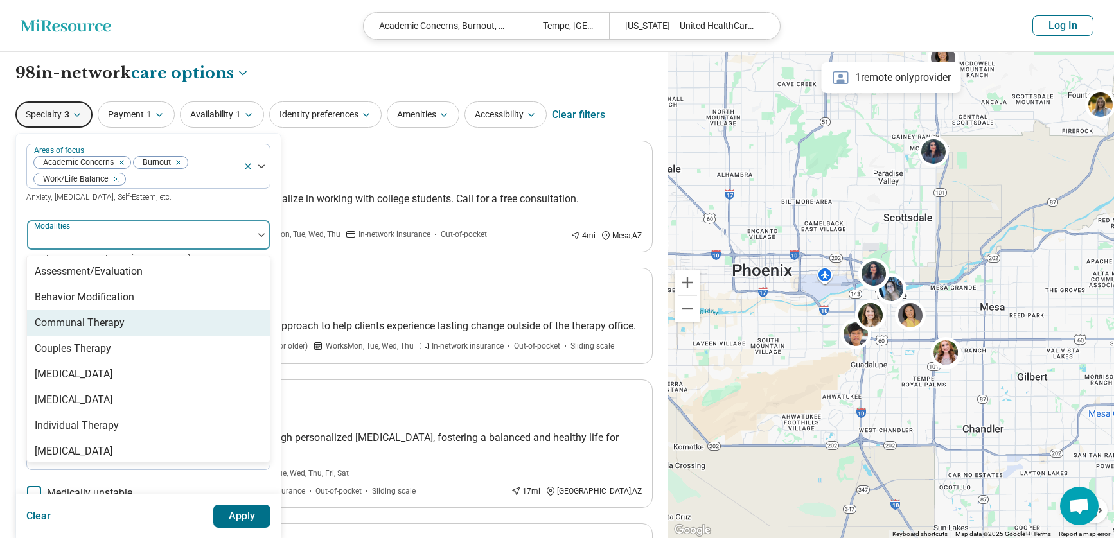
scroll to position [5, 0]
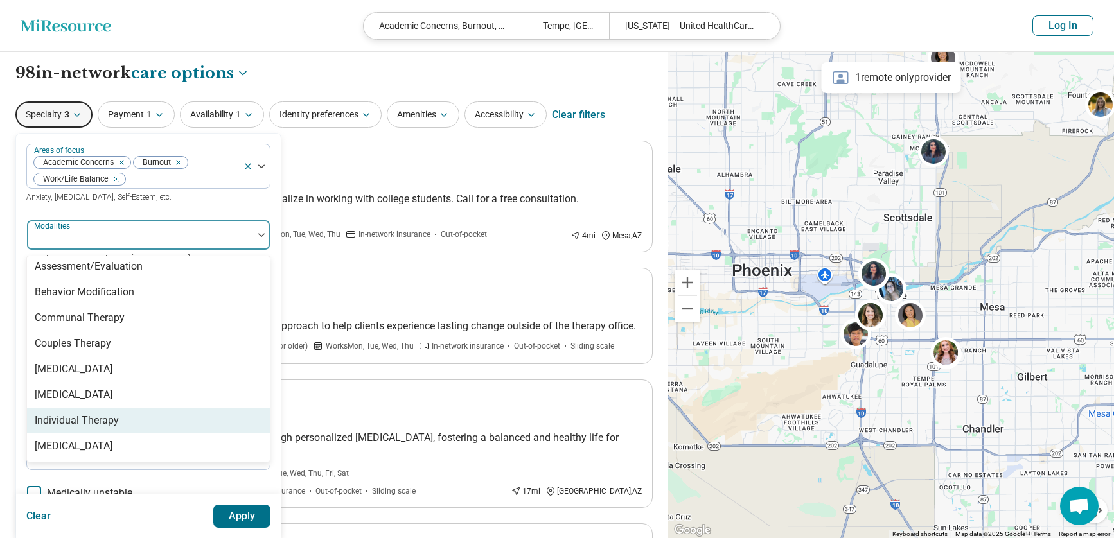
click at [103, 414] on div "Individual Therapy" at bounding box center [77, 420] width 84 height 15
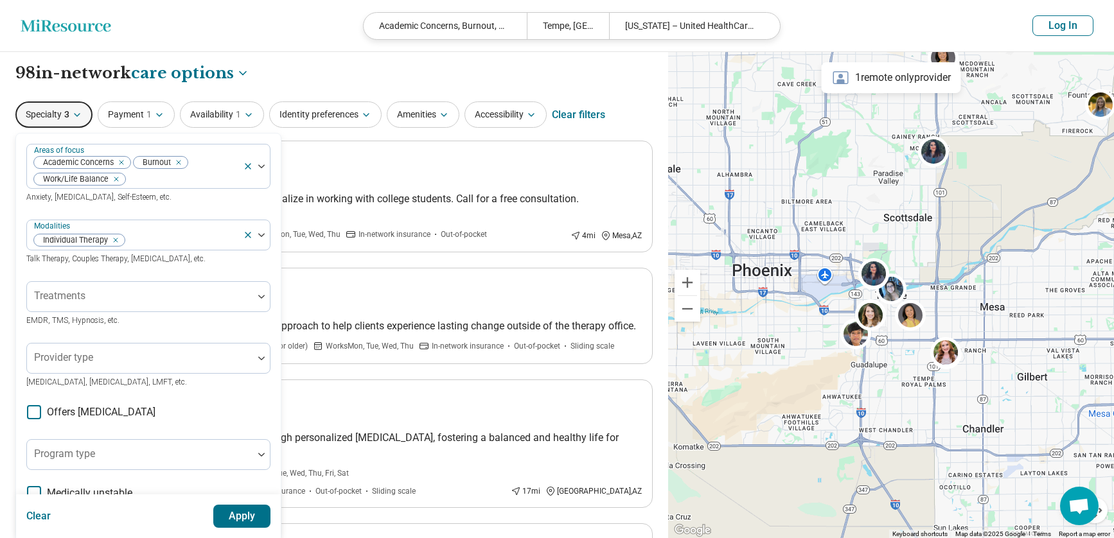
click at [236, 212] on div "Areas of focus Academic Concerns Burnout Work/Life Balance Anxiety, Depression,…" at bounding box center [148, 402] width 244 height 517
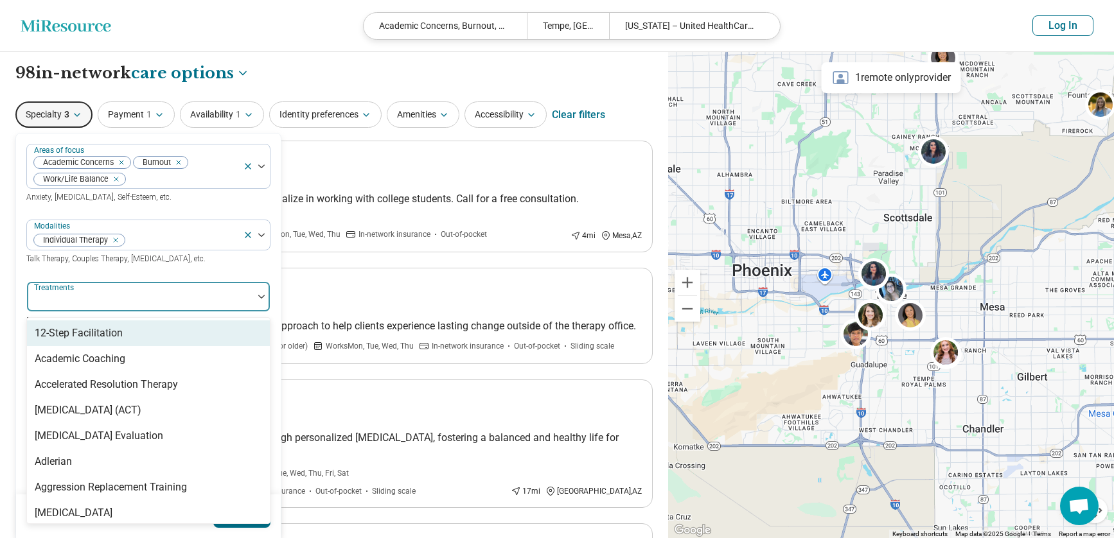
click at [154, 290] on div at bounding box center [140, 297] width 226 height 28
click at [170, 292] on div at bounding box center [140, 297] width 226 height 28
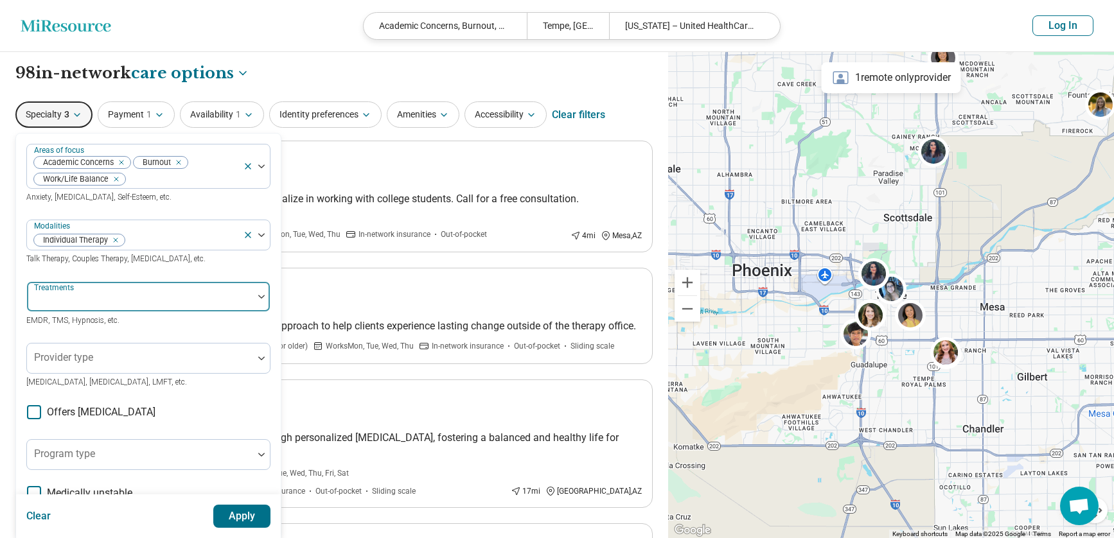
click at [179, 297] on div at bounding box center [140, 302] width 216 height 18
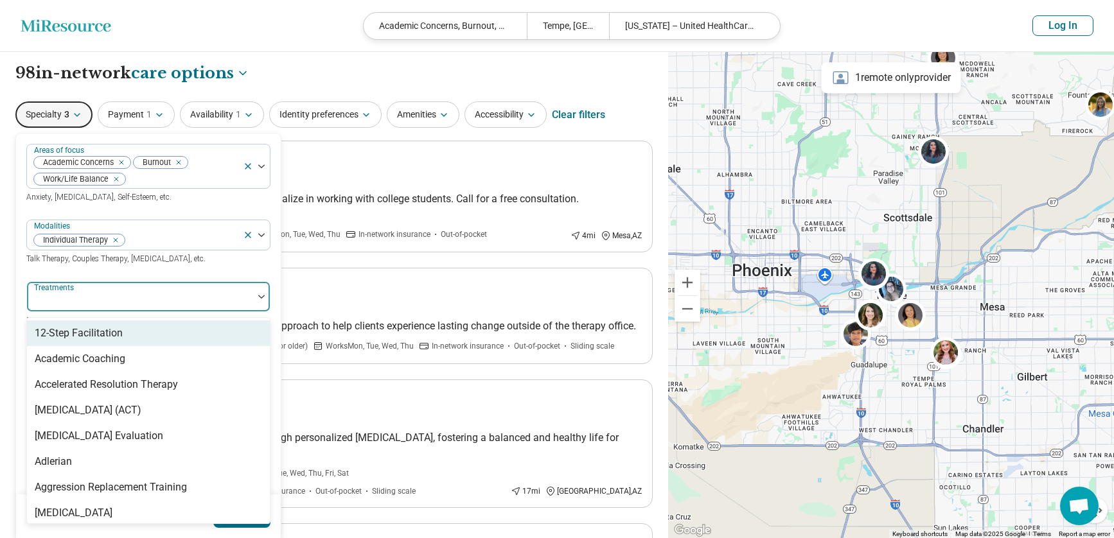
click at [204, 304] on div at bounding box center [140, 302] width 216 height 18
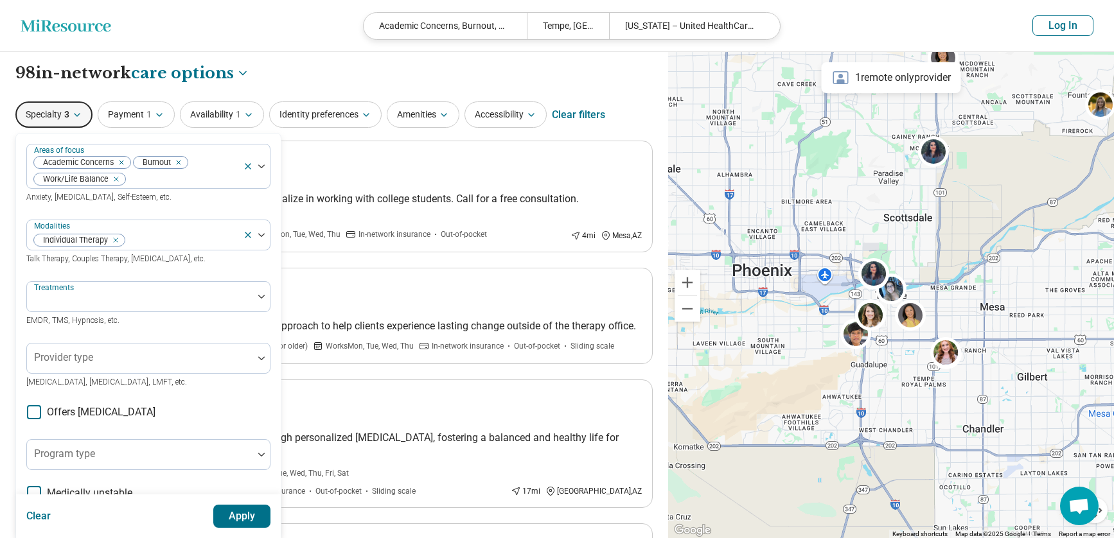
click at [231, 516] on button "Apply" at bounding box center [242, 516] width 58 height 23
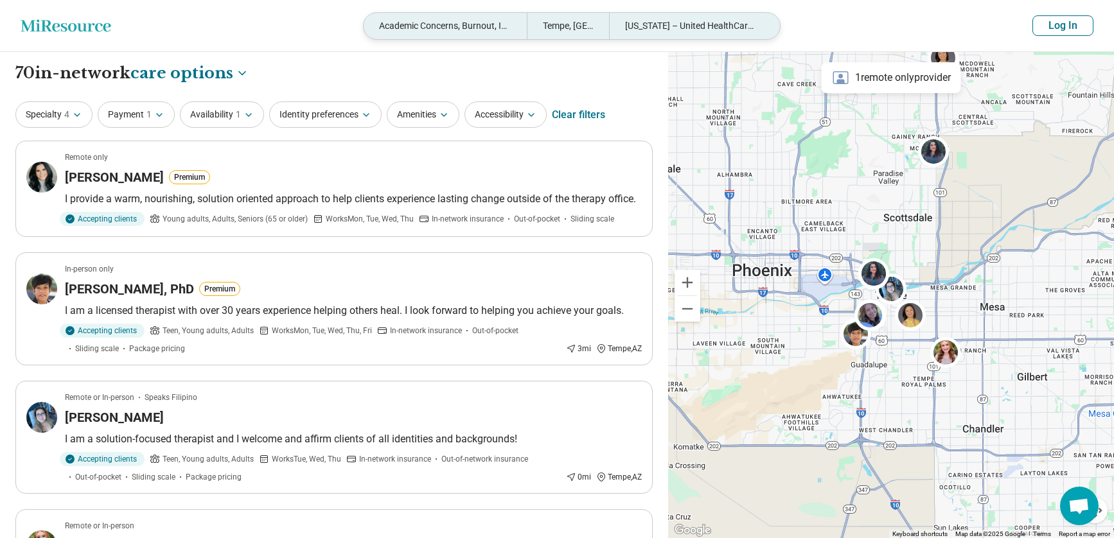
click at [687, 29] on div "Arizona – United HealthCare Student Resources" at bounding box center [690, 26] width 163 height 26
